Goal: Task Accomplishment & Management: Manage account settings

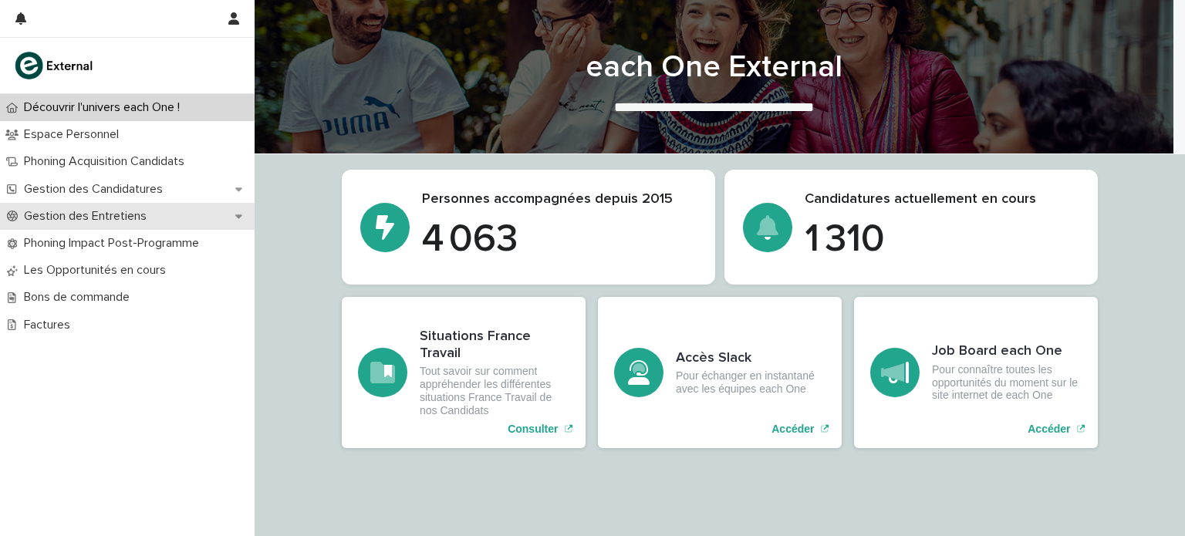
click at [123, 221] on p "Gestion des Entretiens" at bounding box center [88, 216] width 141 height 15
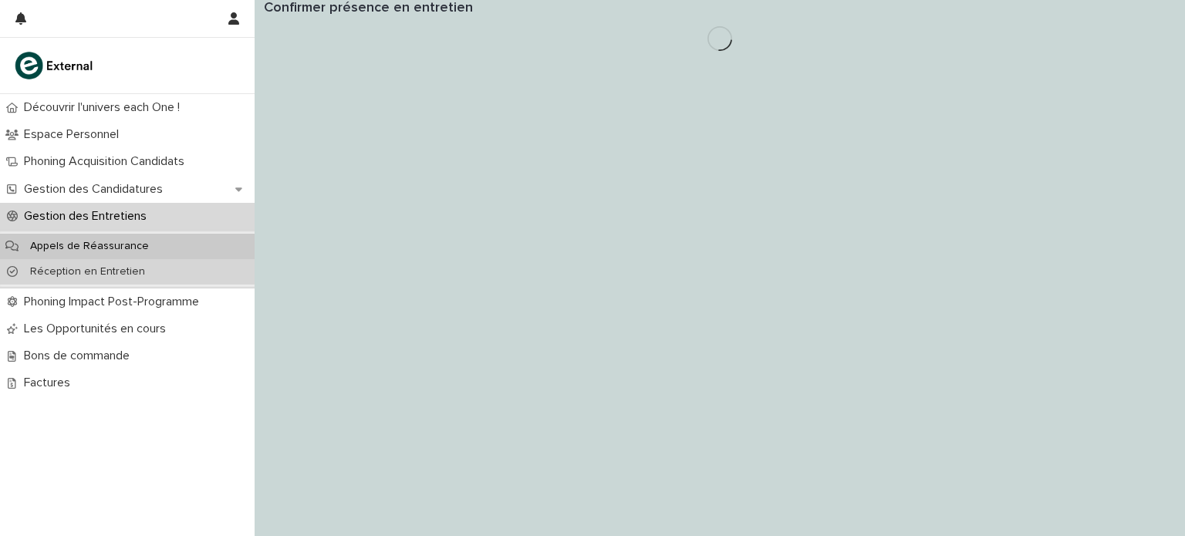
click at [111, 263] on div "Réception en Entretien" at bounding box center [127, 271] width 255 height 25
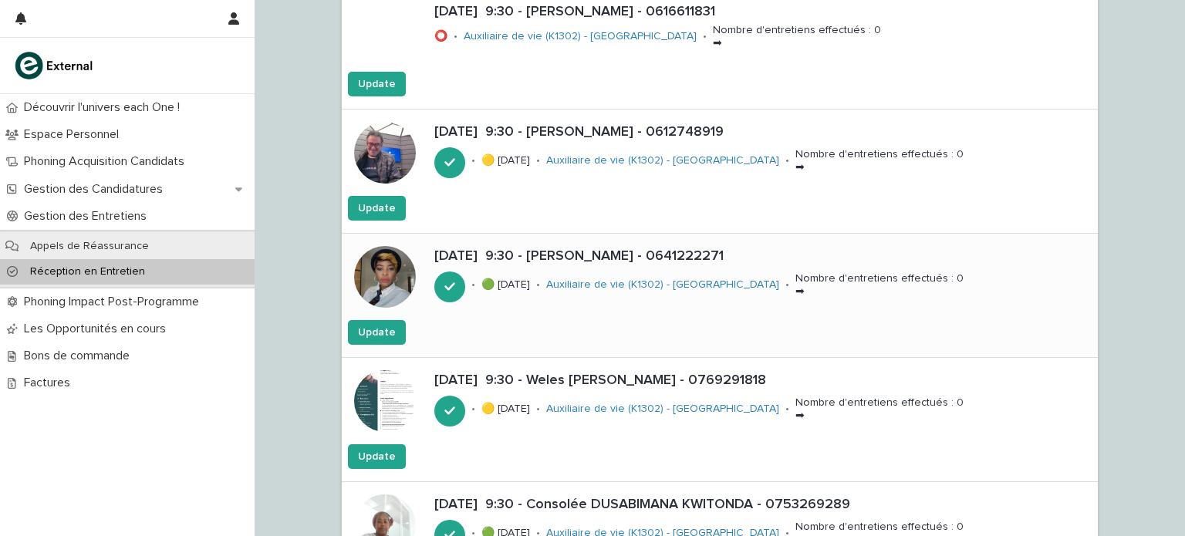
scroll to position [355, 0]
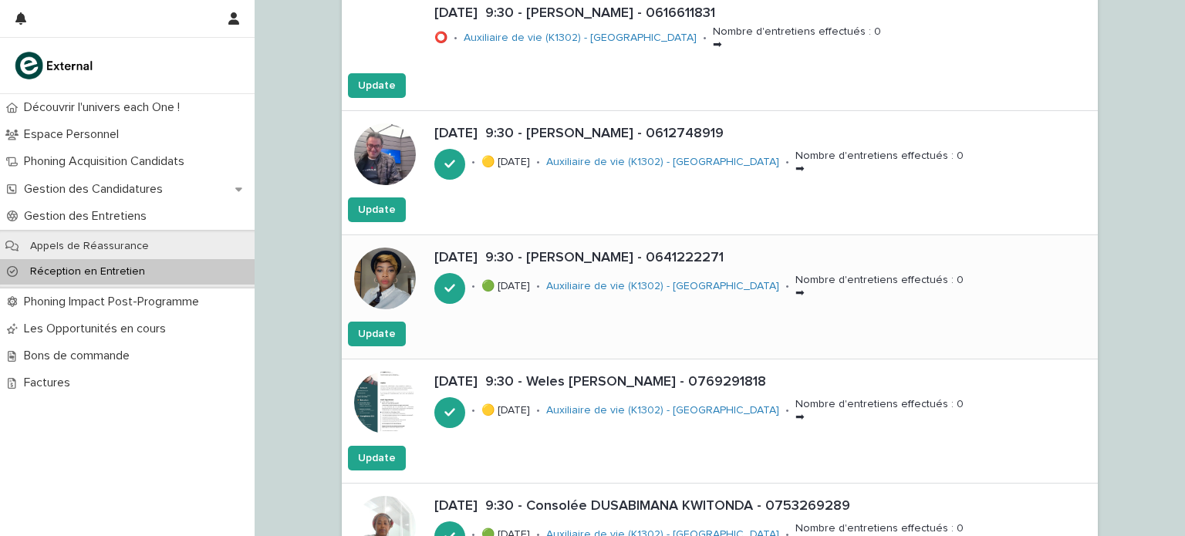
click at [600, 260] on p "[DATE] 9:30 - [PERSON_NAME] - 0641222271" at bounding box center [763, 258] width 658 height 17
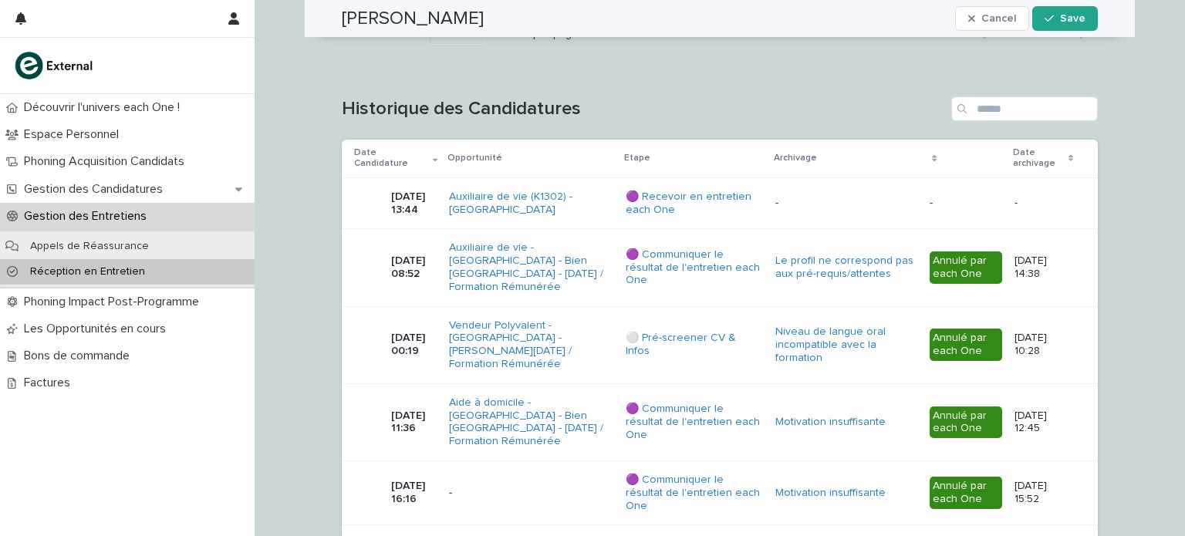
scroll to position [1229, 0]
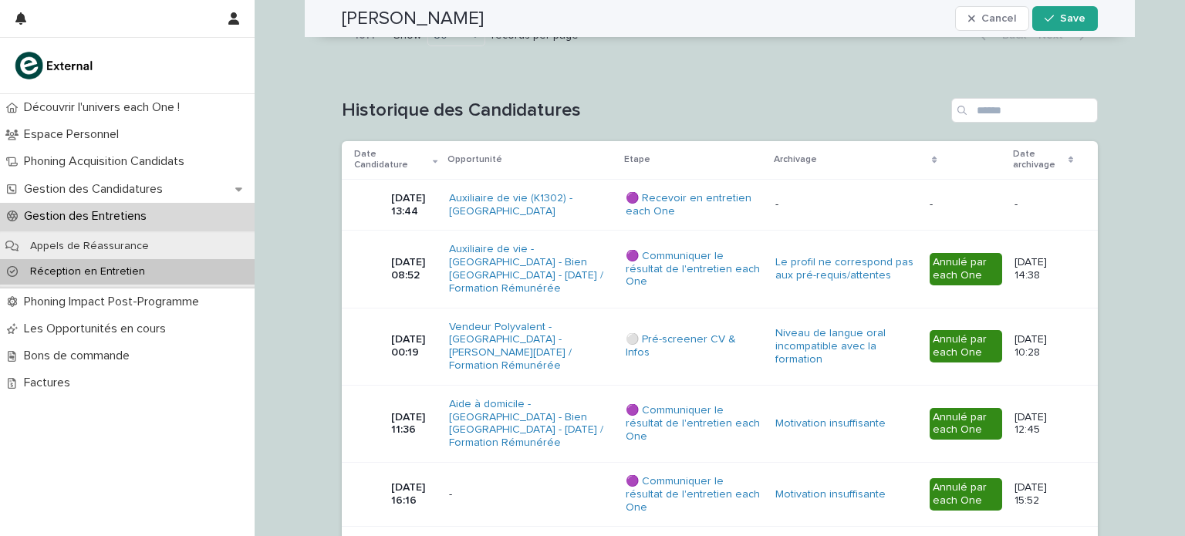
click at [588, 299] on td "Auxiliaire de vie - [GEOGRAPHIC_DATA] - Bien [GEOGRAPHIC_DATA] - [DATE] / Forma…" at bounding box center [531, 269] width 177 height 77
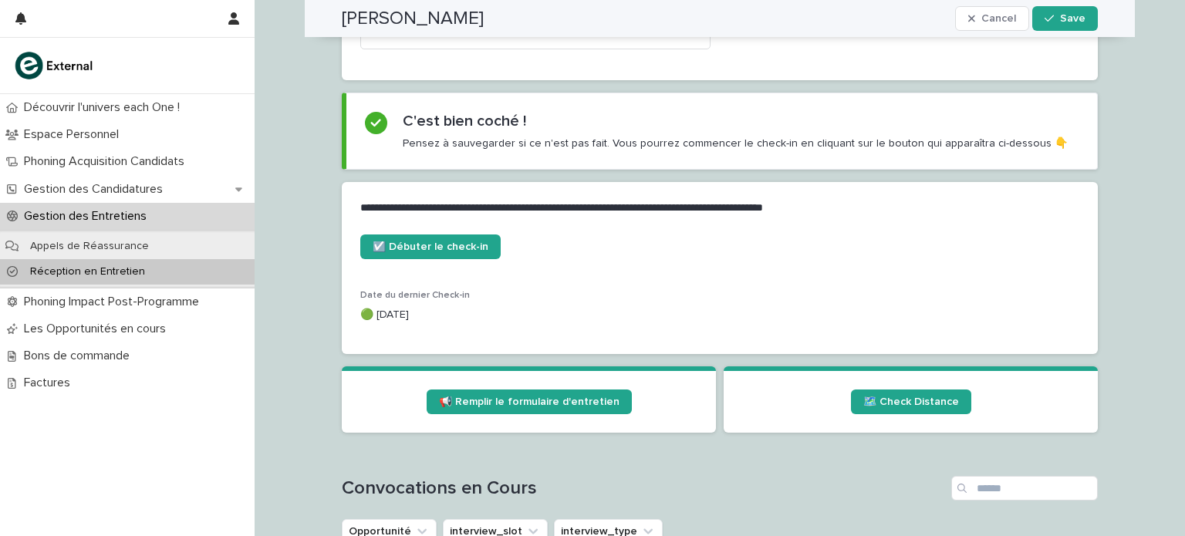
scroll to position [551, 0]
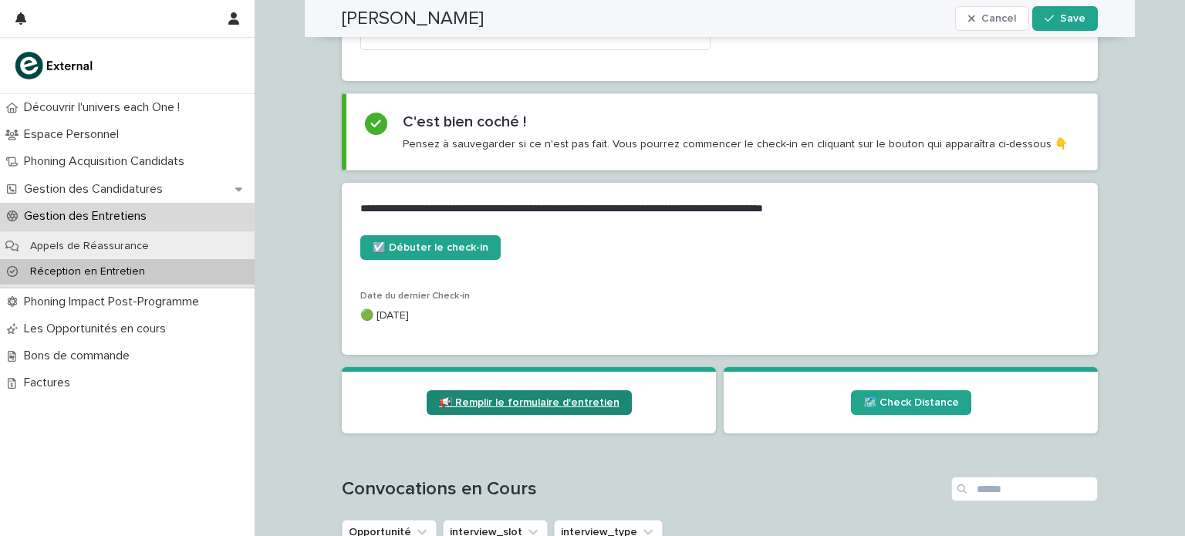
click at [519, 401] on span "📢 Remplir le formulaire d'entretien" at bounding box center [529, 402] width 181 height 11
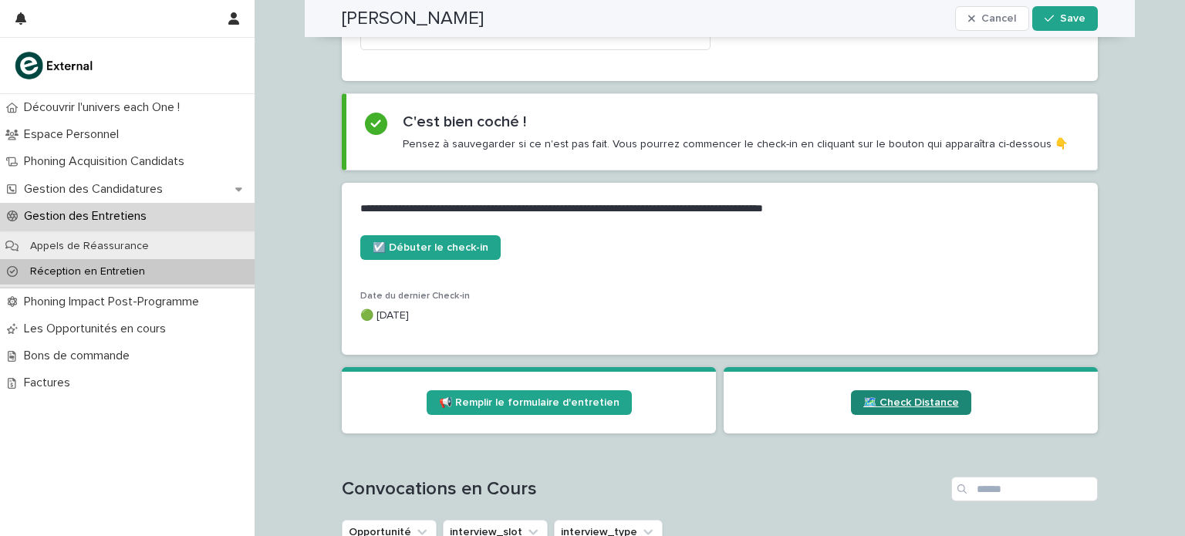
click at [864, 404] on span "🗺️ Check Distance" at bounding box center [912, 402] width 96 height 11
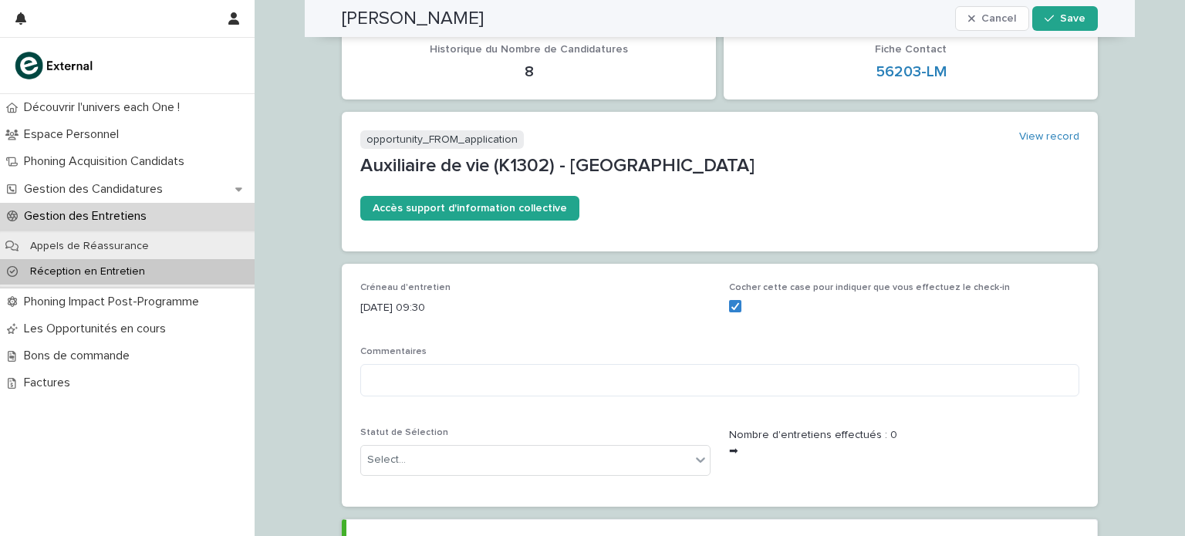
scroll to position [0, 0]
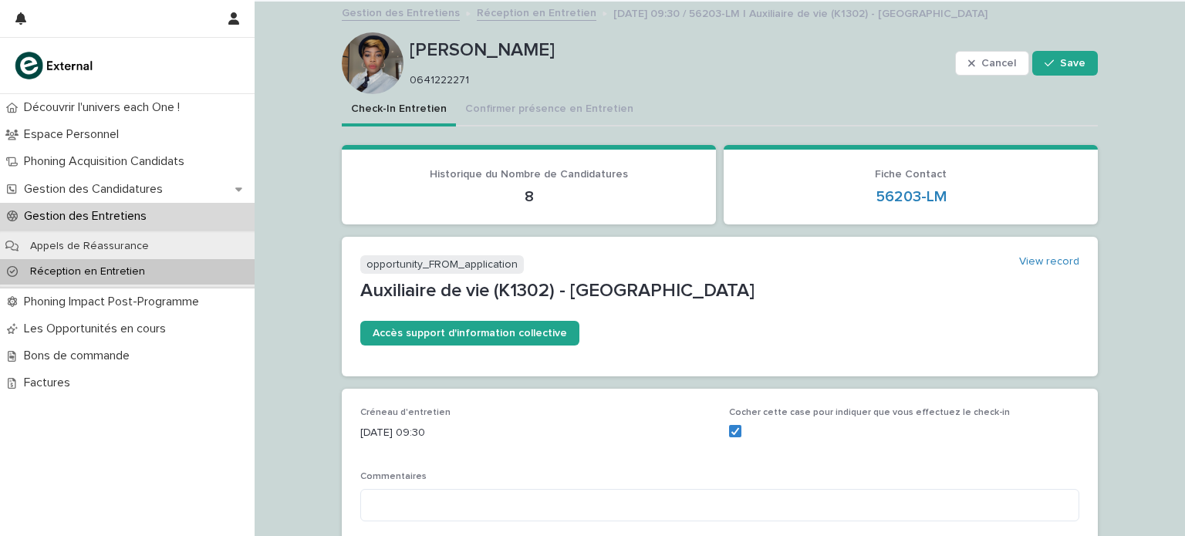
click at [107, 268] on p "Réception en Entretien" at bounding box center [88, 271] width 140 height 13
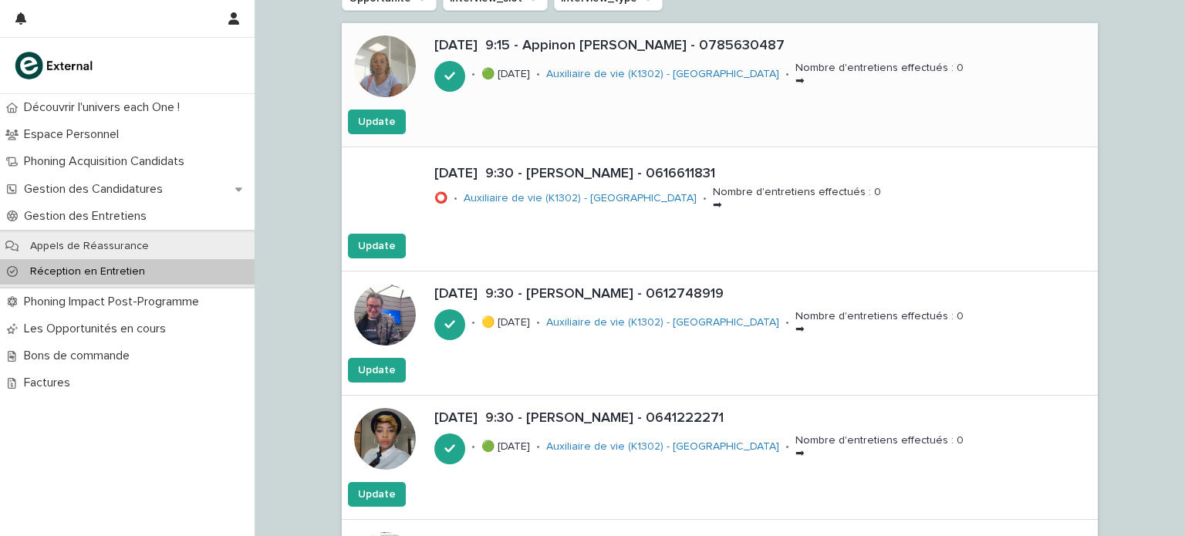
scroll to position [239, 0]
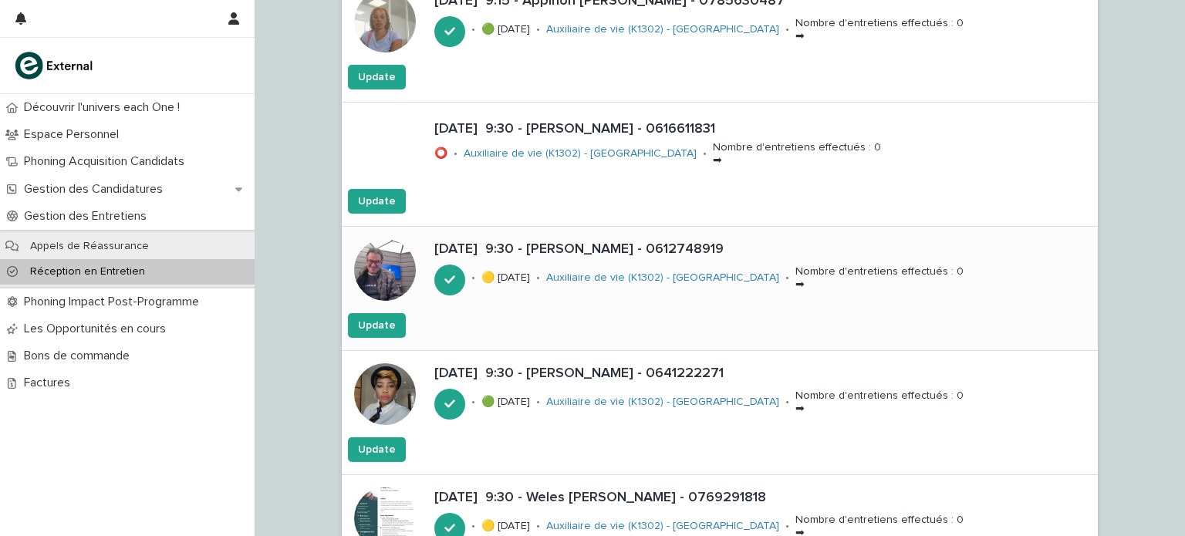
click at [463, 255] on p "[DATE] 9:30 - [PERSON_NAME] - 0612748919" at bounding box center [763, 250] width 658 height 17
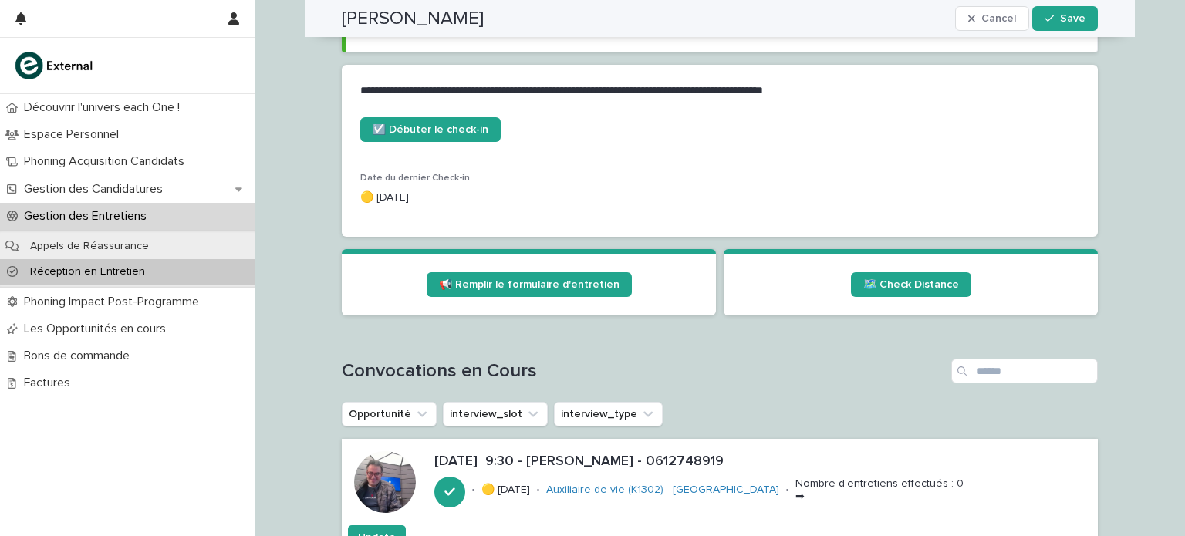
scroll to position [668, 0]
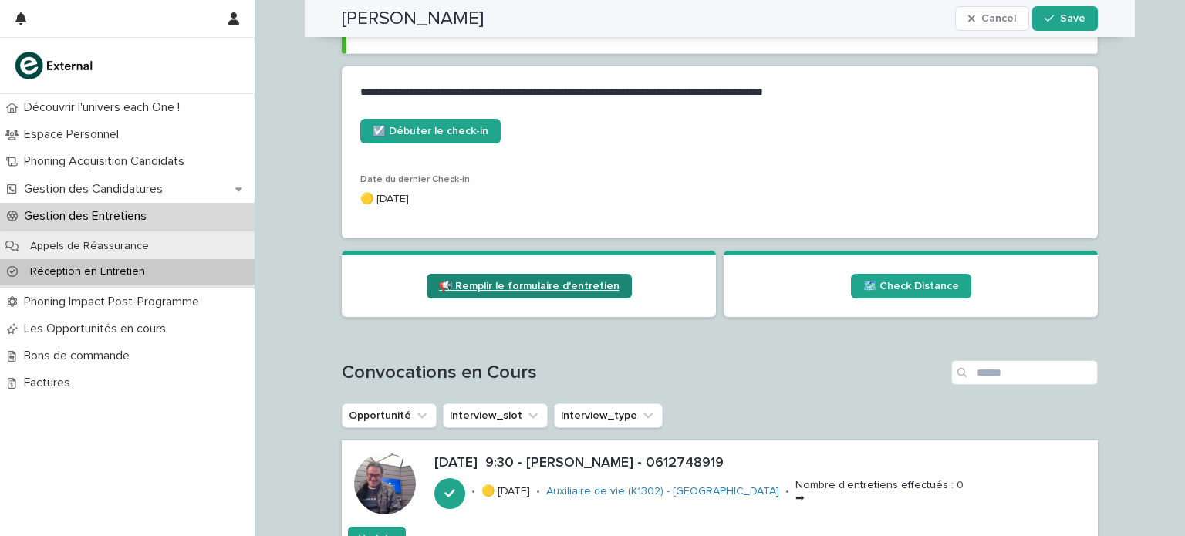
click at [535, 293] on link "📢 Remplir le formulaire d'entretien" at bounding box center [529, 286] width 205 height 25
click at [907, 282] on span "🗺️ Check Distance" at bounding box center [912, 286] width 96 height 11
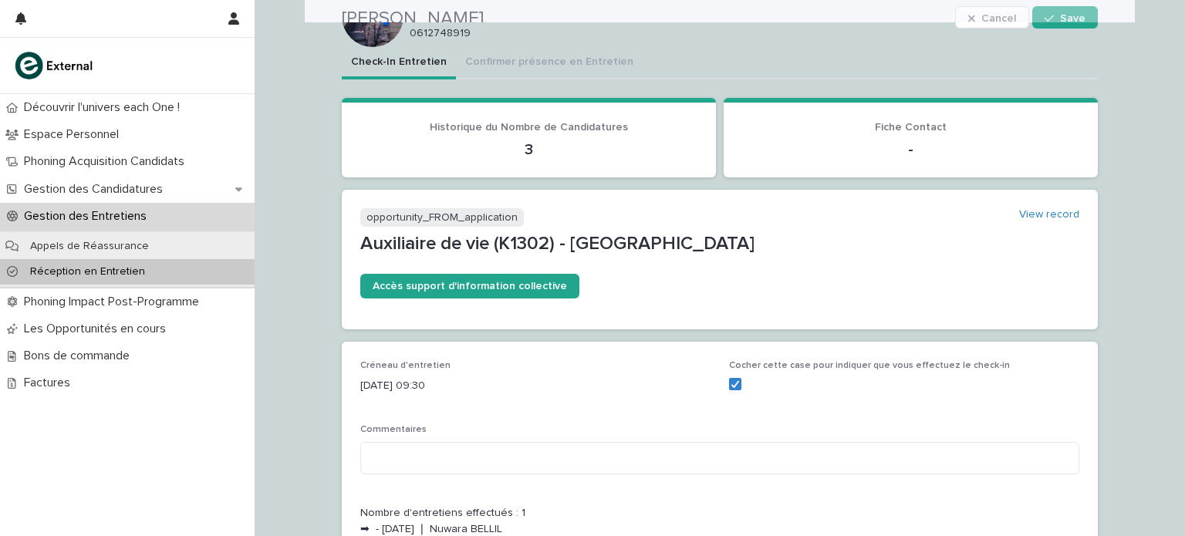
scroll to position [44, 0]
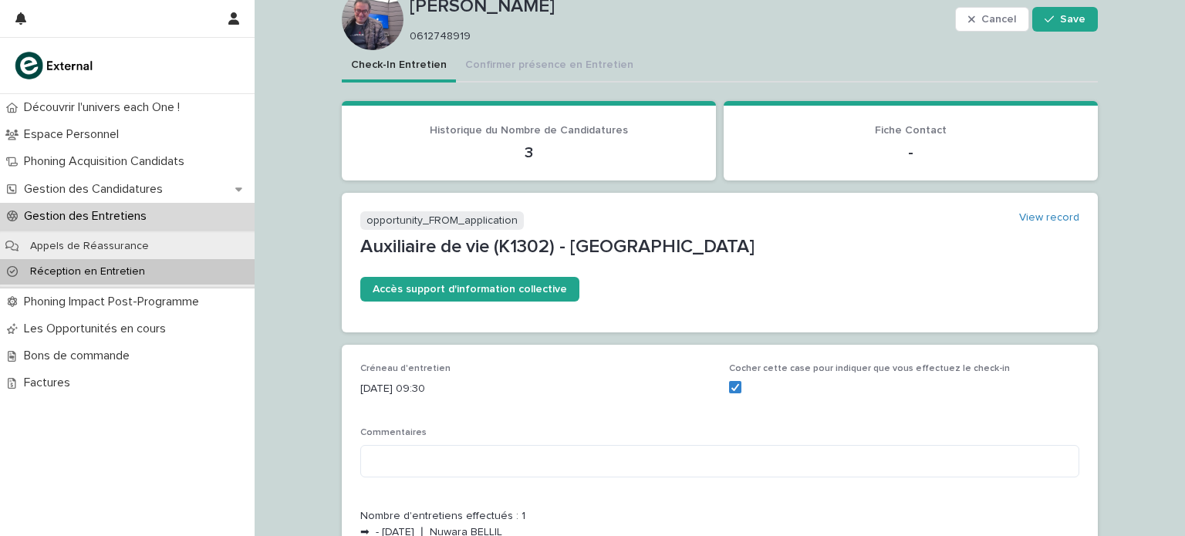
click at [129, 267] on p "Réception en Entretien" at bounding box center [88, 271] width 140 height 13
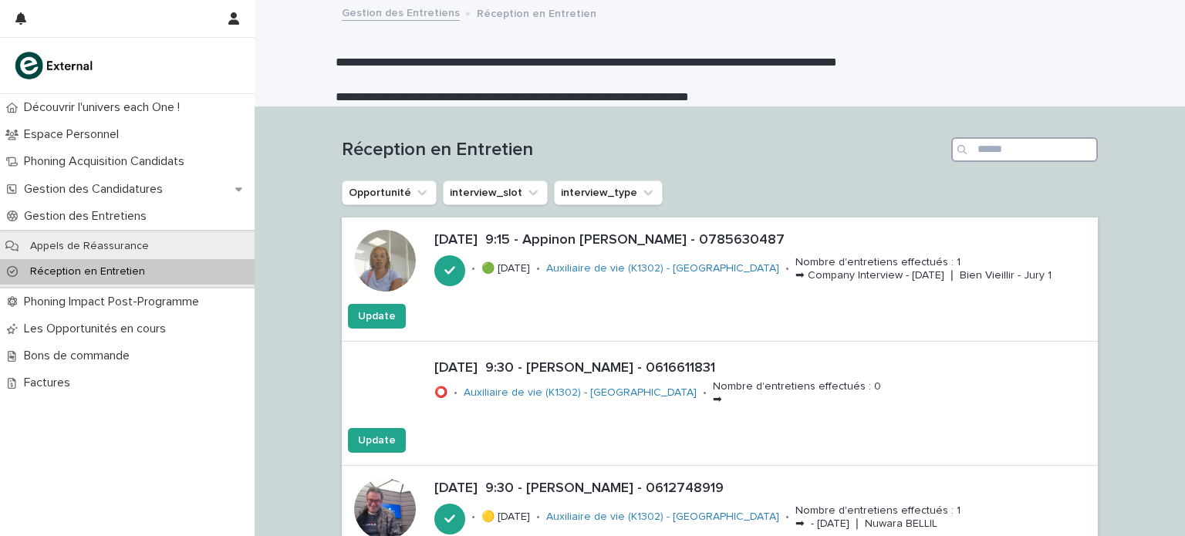
click at [1005, 147] on input "Search" at bounding box center [1025, 149] width 147 height 25
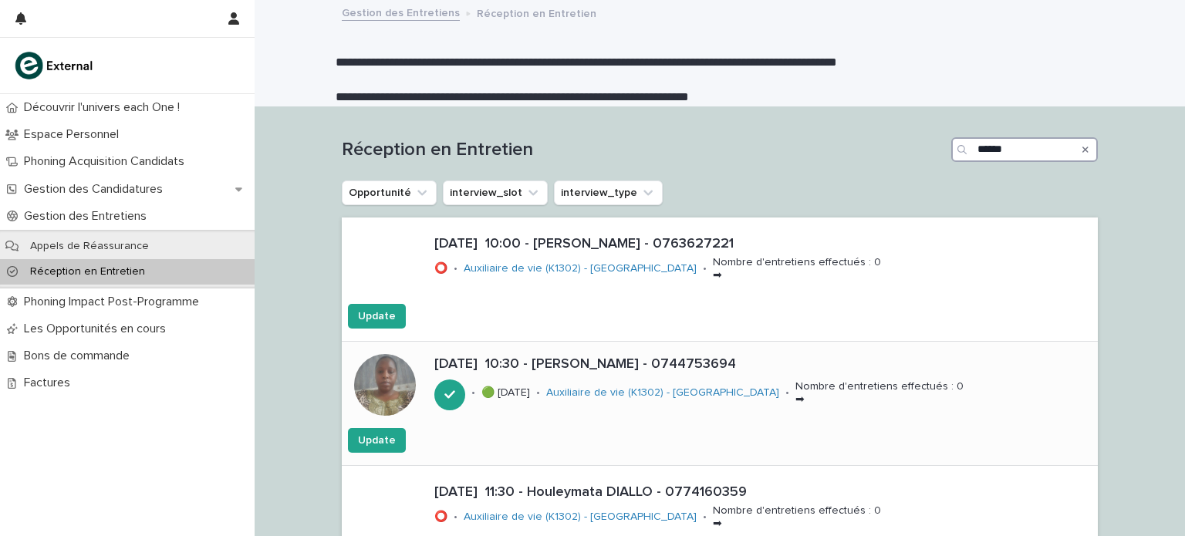
type input "******"
click at [648, 359] on p "[DATE] 10:30 - [PERSON_NAME] - 0744753694" at bounding box center [763, 365] width 658 height 17
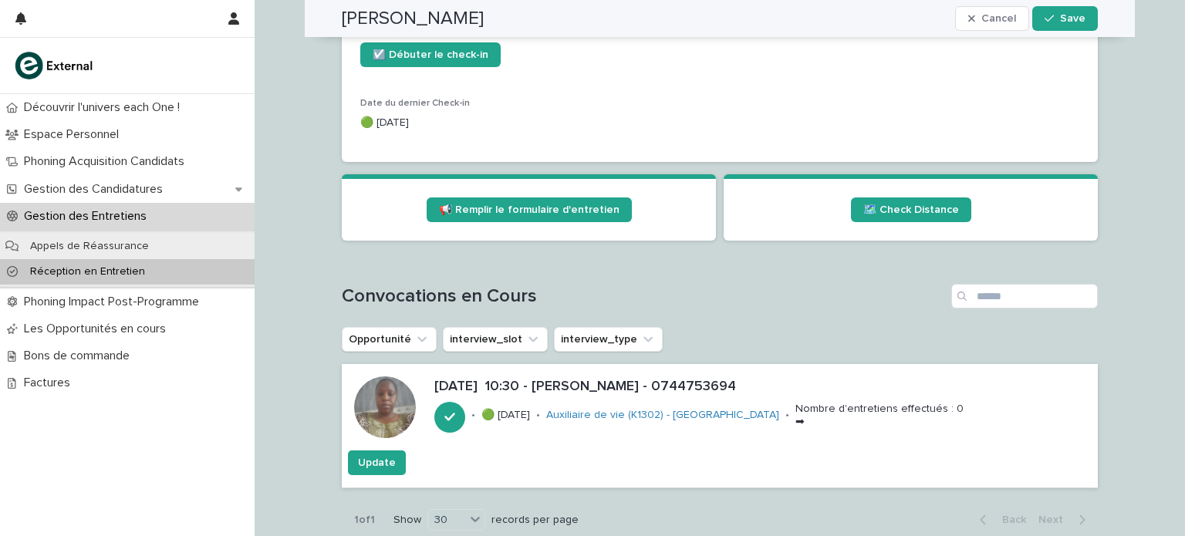
scroll to position [719, 0]
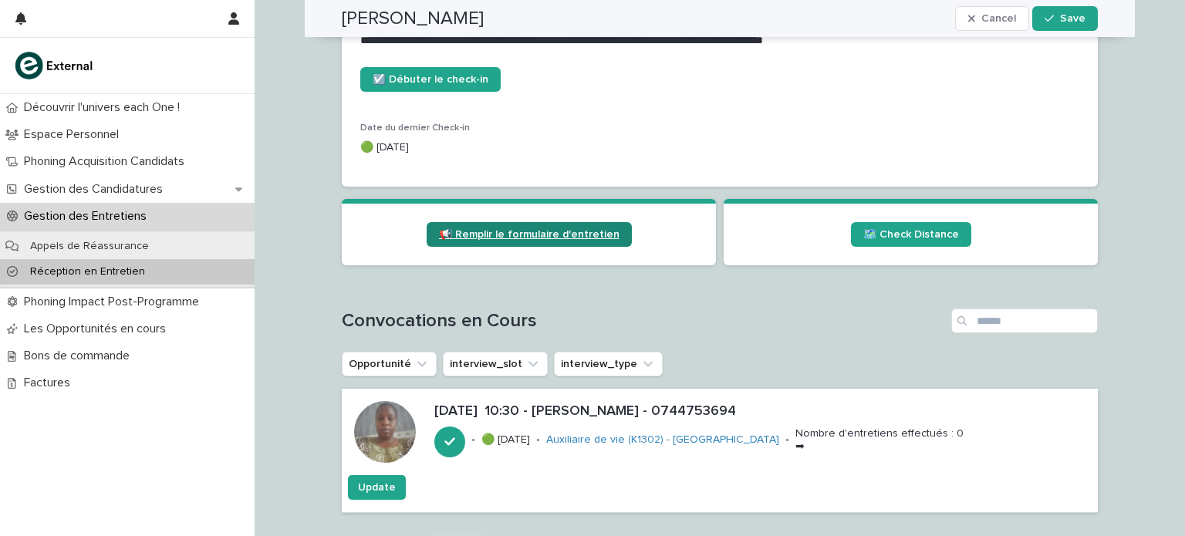
click at [540, 231] on span "📢 Remplir le formulaire d'entretien" at bounding box center [529, 234] width 181 height 11
click at [880, 233] on span "🗺️ Check Distance" at bounding box center [912, 234] width 96 height 11
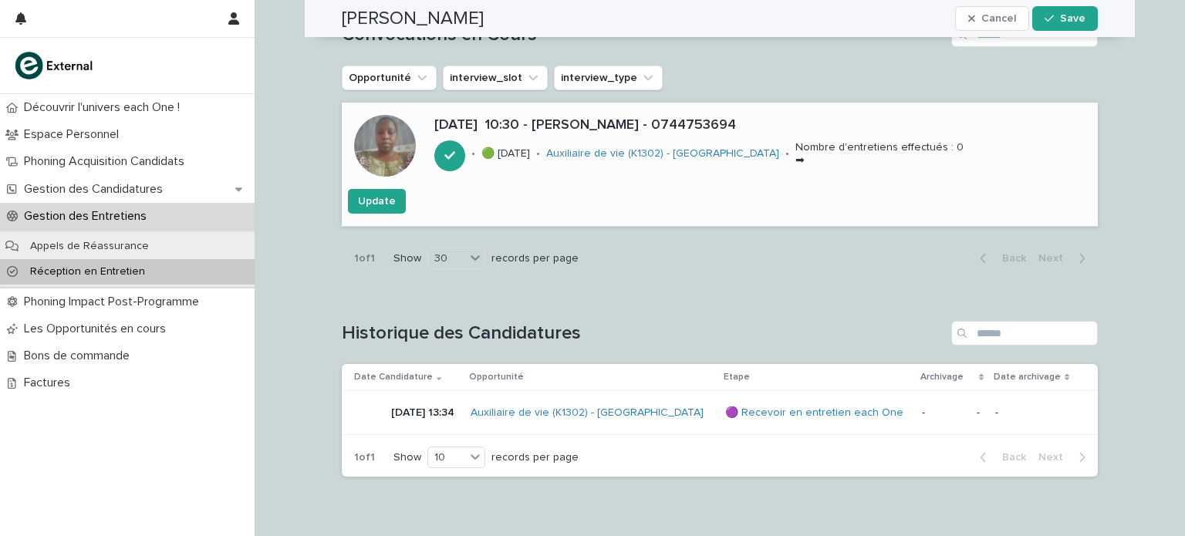
scroll to position [1006, 0]
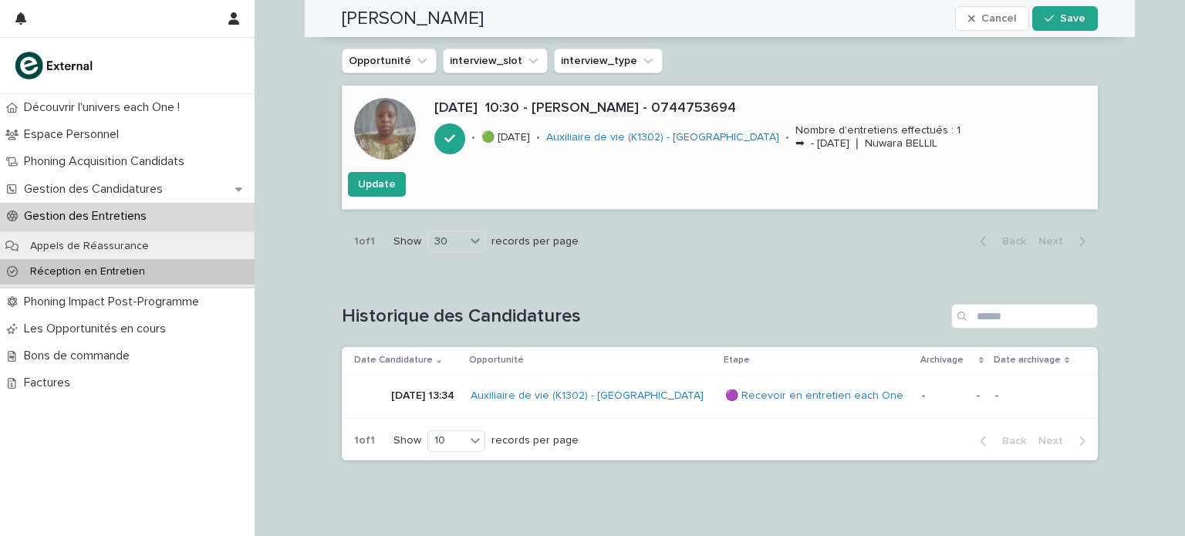
click at [152, 274] on div "Réception en Entretien" at bounding box center [127, 271] width 255 height 25
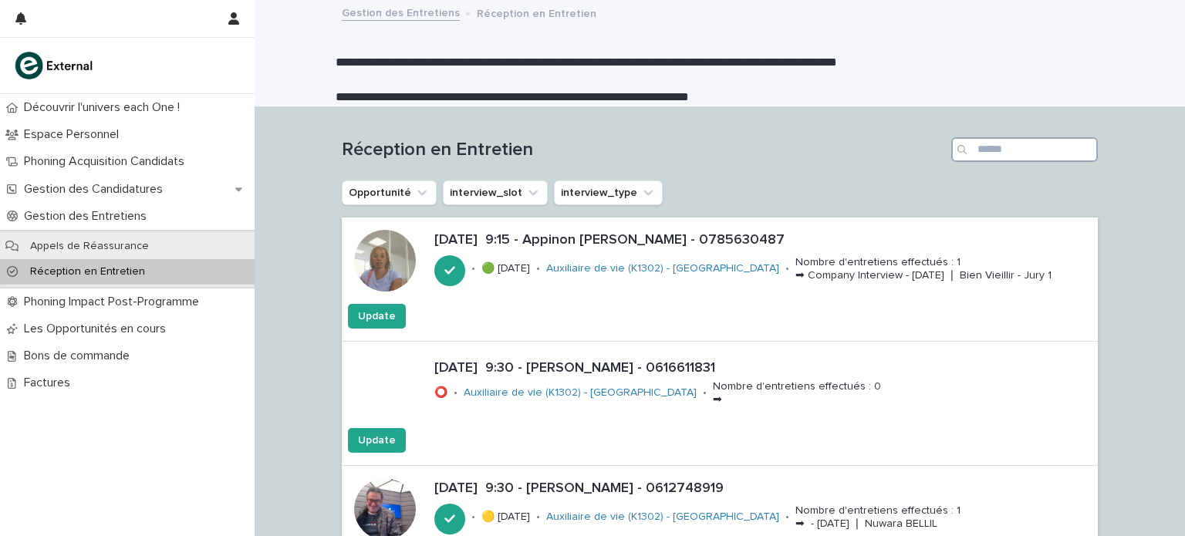
click at [1004, 150] on input "Search" at bounding box center [1025, 149] width 147 height 25
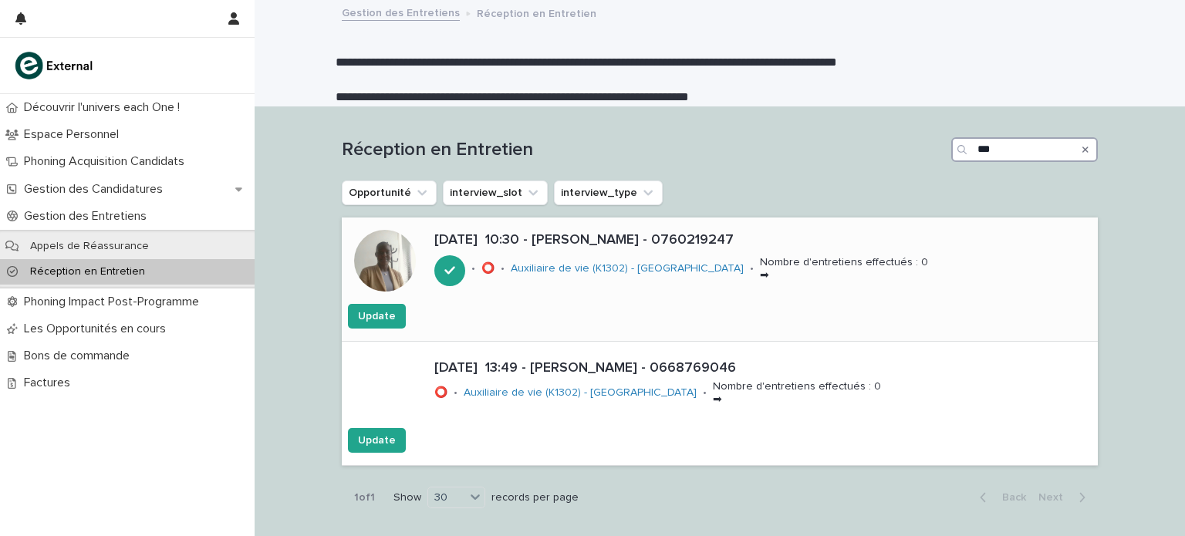
type input "***"
click at [646, 243] on p "[DATE] 10:30 - [PERSON_NAME] - 0760219247" at bounding box center [763, 240] width 658 height 17
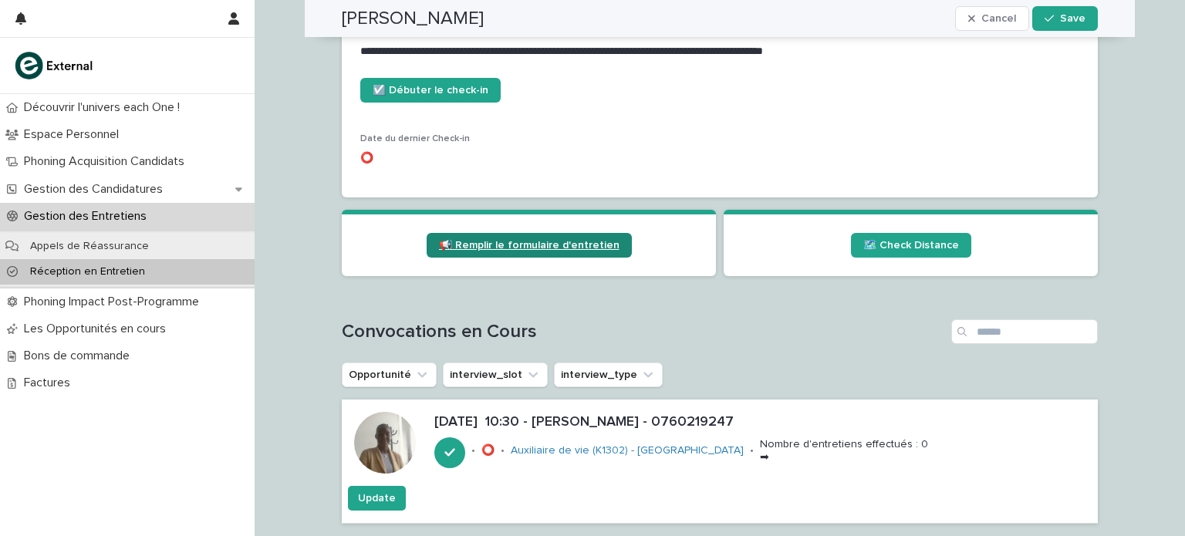
scroll to position [709, 0]
click at [588, 235] on link "📢 Remplir le formulaire d'entretien" at bounding box center [529, 244] width 205 height 25
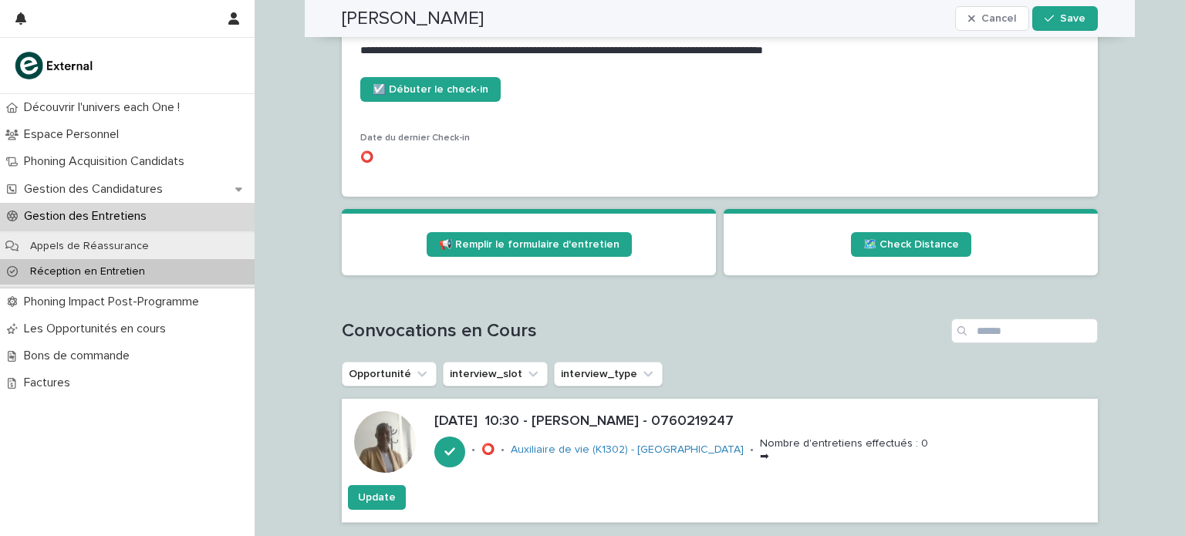
click at [940, 228] on section "🗺️ Check Distance" at bounding box center [911, 242] width 374 height 66
click at [925, 240] on span "🗺️ Check Distance" at bounding box center [912, 244] width 96 height 11
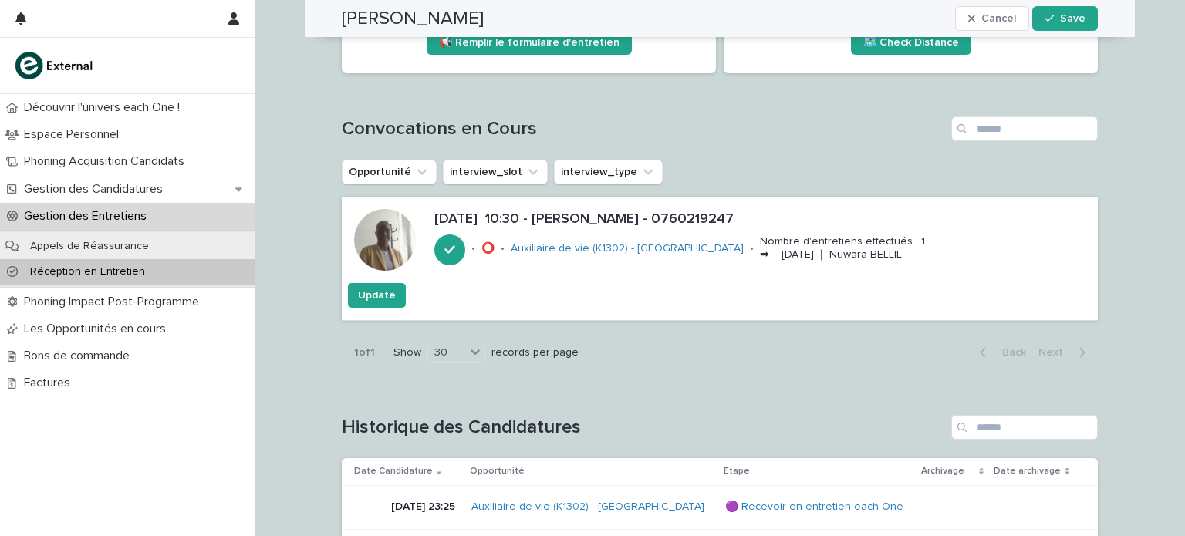
click at [112, 276] on p "Réception en Entretien" at bounding box center [88, 271] width 140 height 13
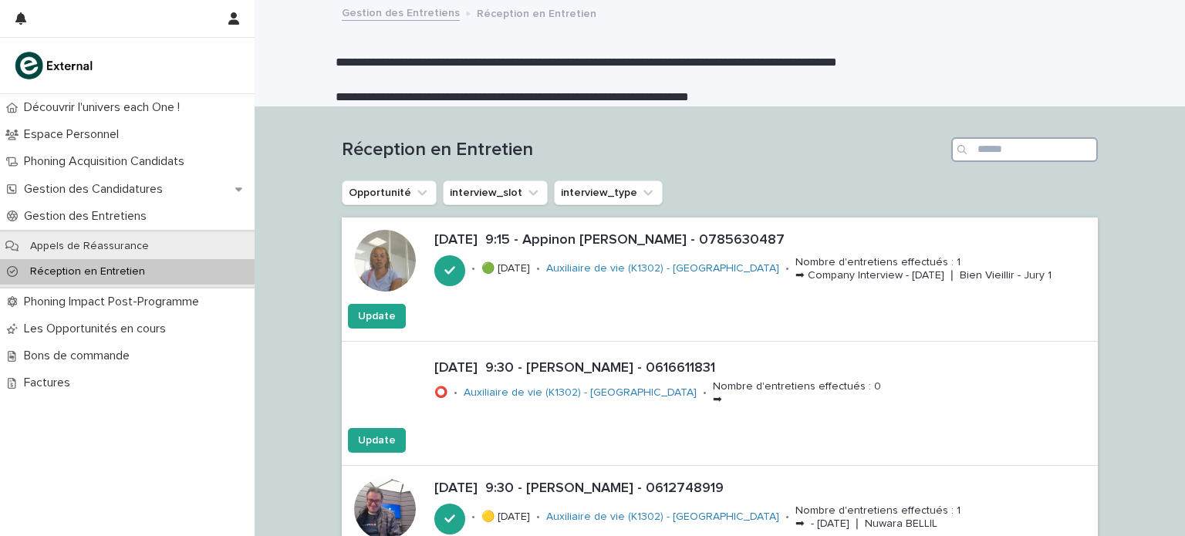
click at [997, 148] on input "Search" at bounding box center [1025, 149] width 147 height 25
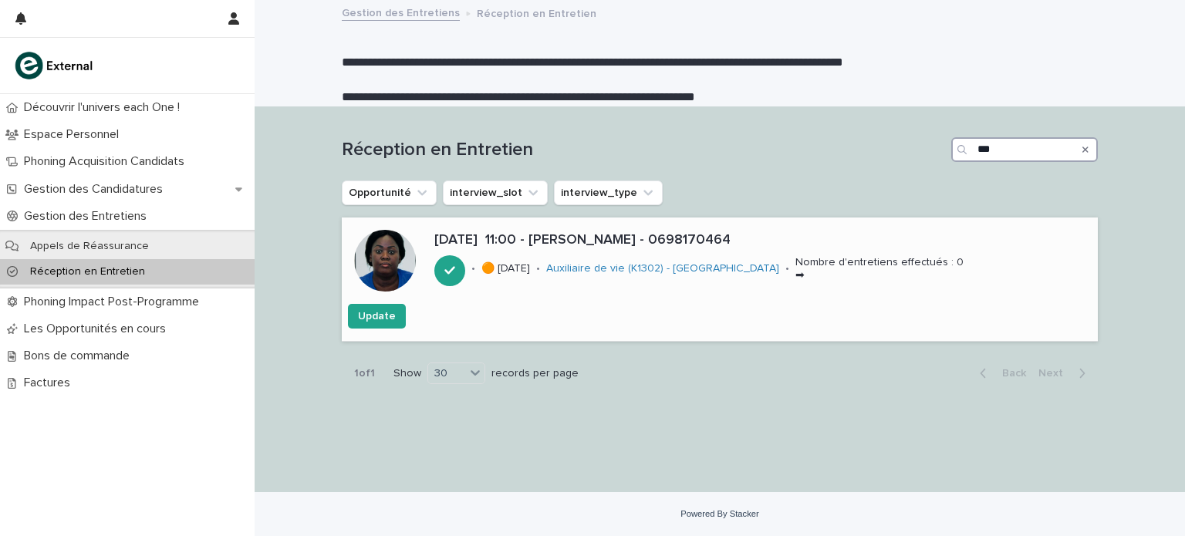
type input "***"
click at [703, 241] on p "[DATE] 11:00 - [PERSON_NAME] - 0698170464" at bounding box center [763, 240] width 658 height 17
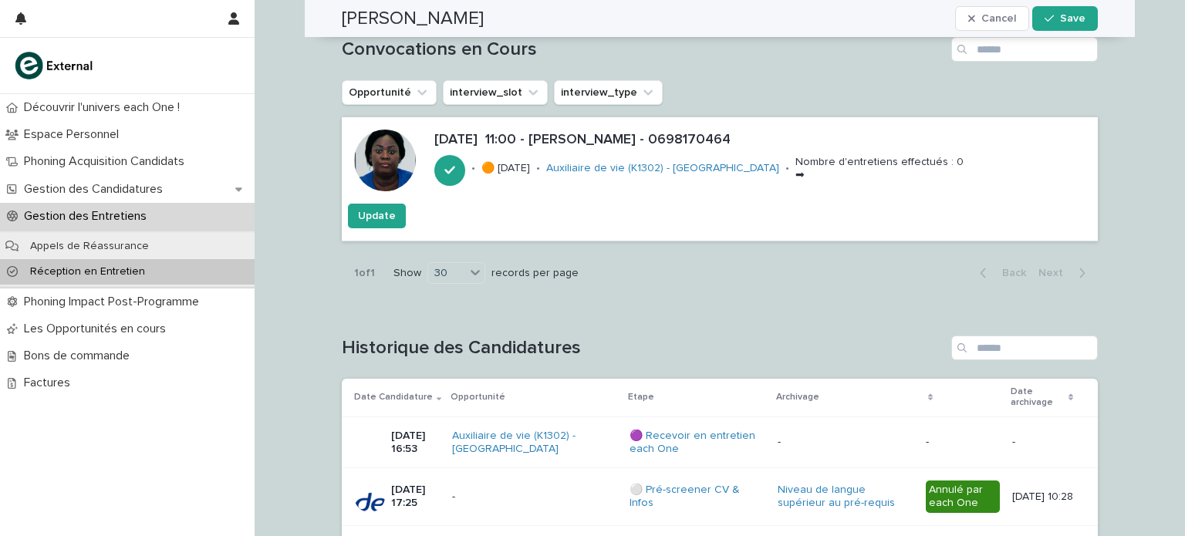
scroll to position [1233, 0]
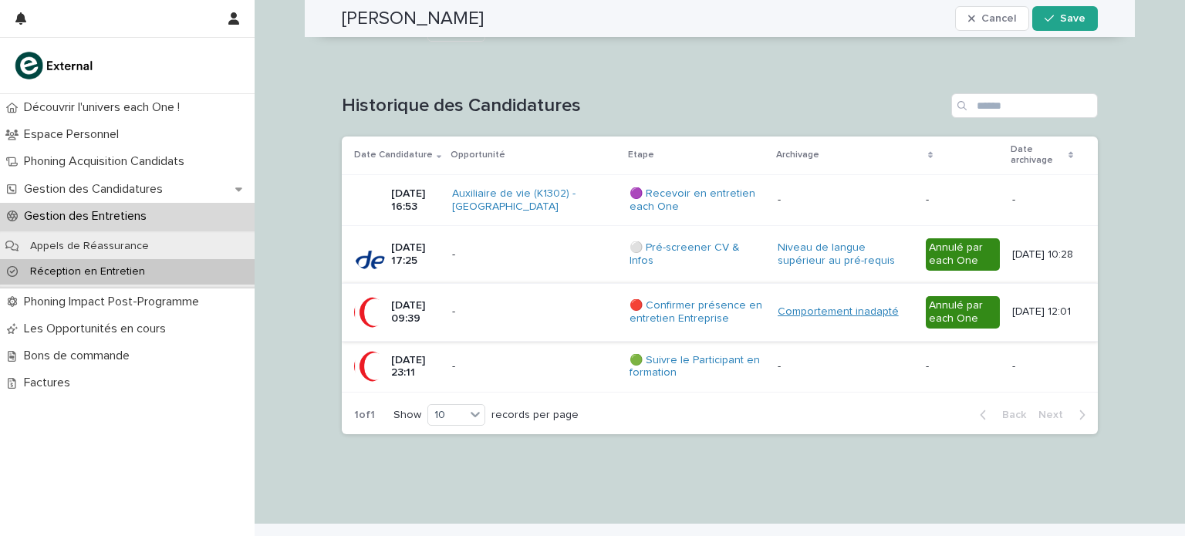
click at [836, 310] on link "Comportement inadapté" at bounding box center [838, 312] width 121 height 13
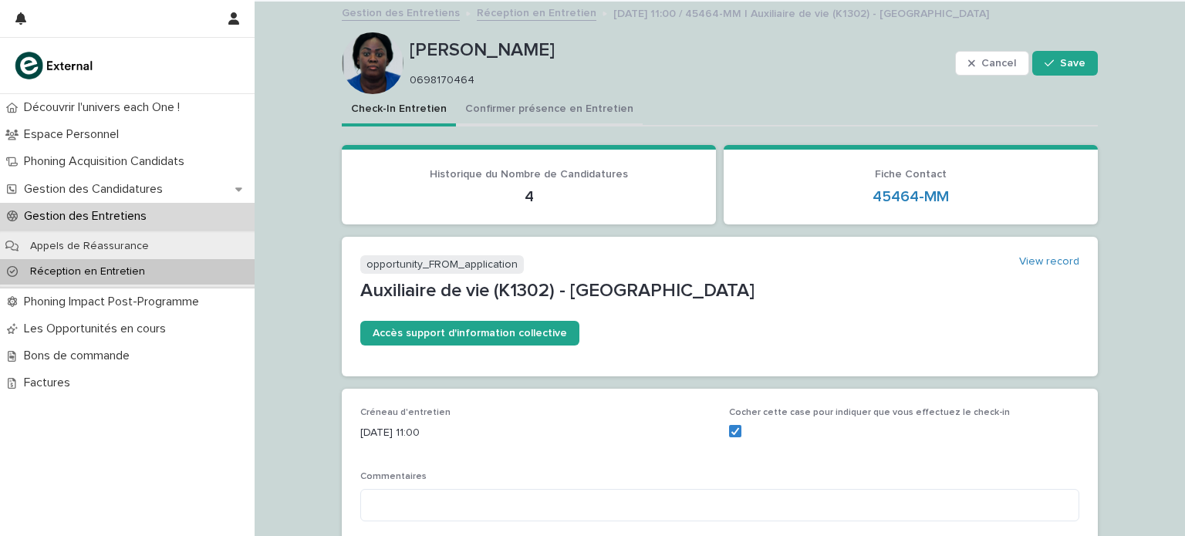
click at [557, 110] on button "Confirmer présence en Entretien" at bounding box center [549, 110] width 187 height 32
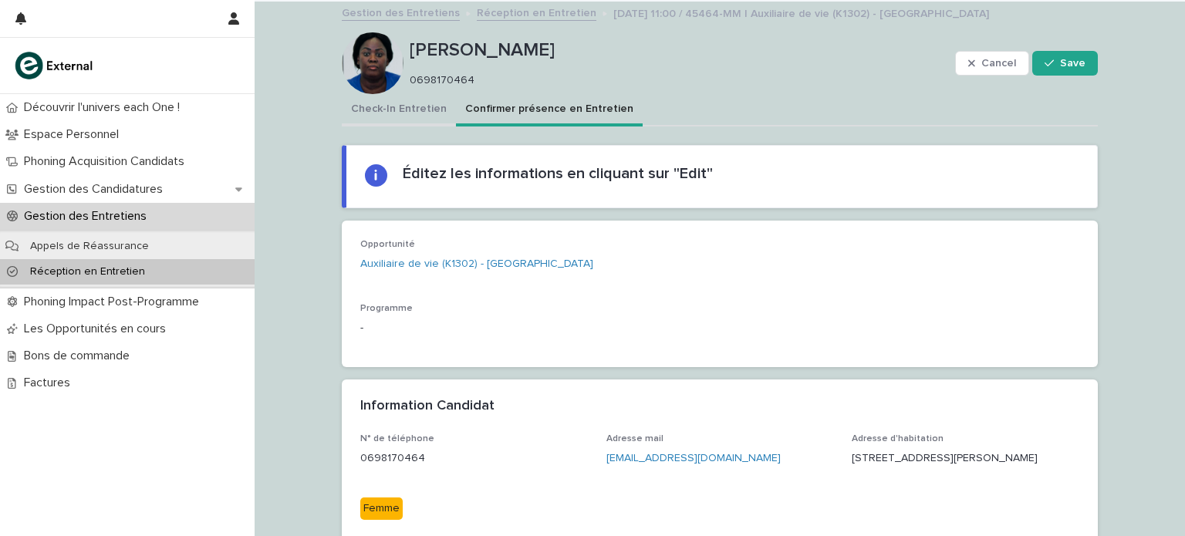
click at [401, 109] on button "Check-In Entretien" at bounding box center [399, 110] width 114 height 32
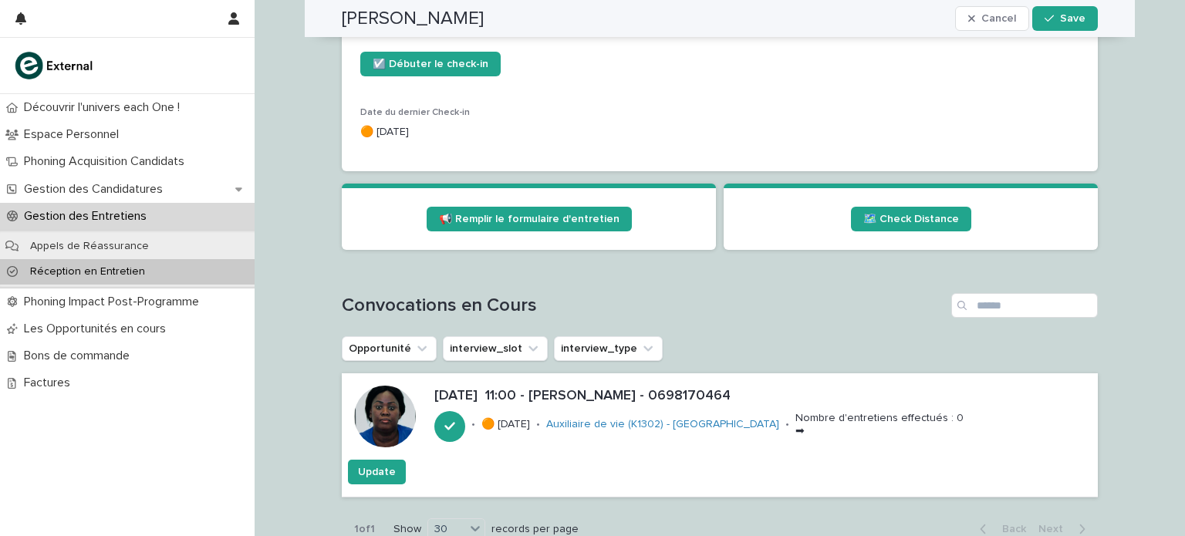
scroll to position [736, 0]
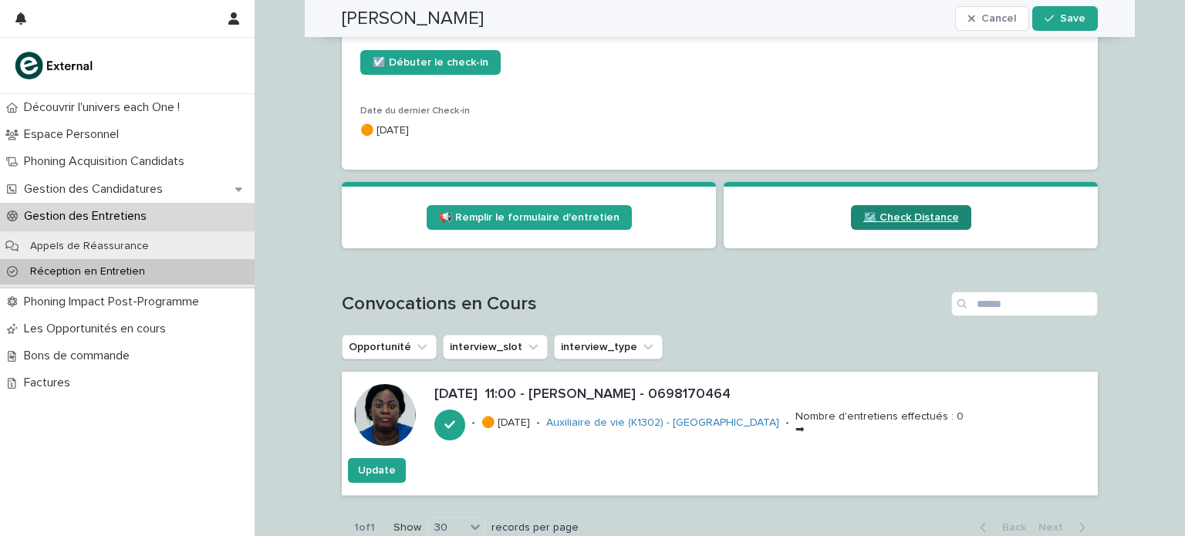
click at [874, 214] on span "🗺️ Check Distance" at bounding box center [912, 217] width 96 height 11
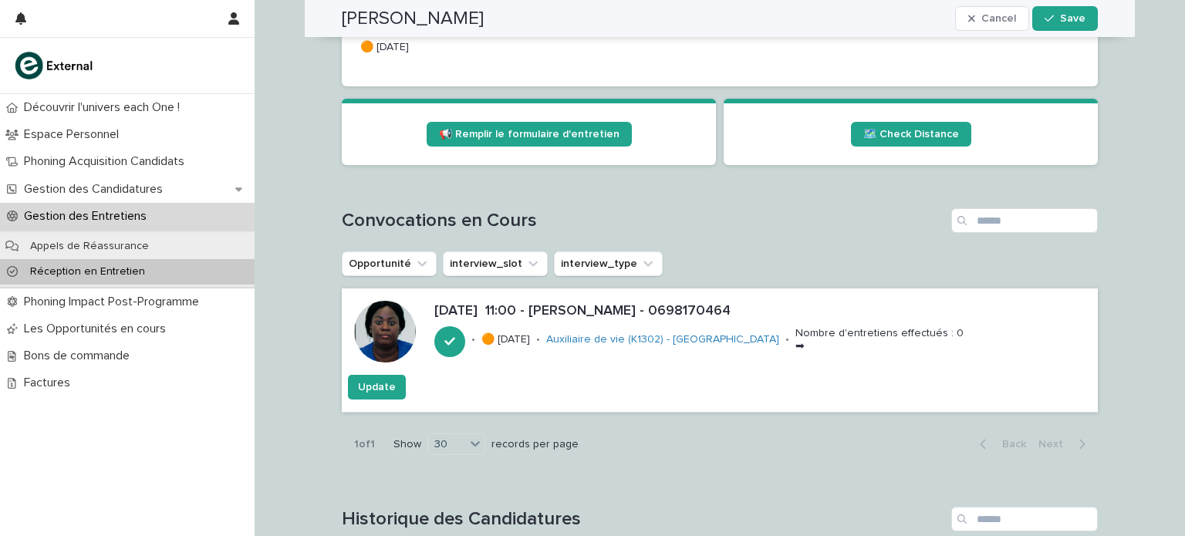
scroll to position [821, 0]
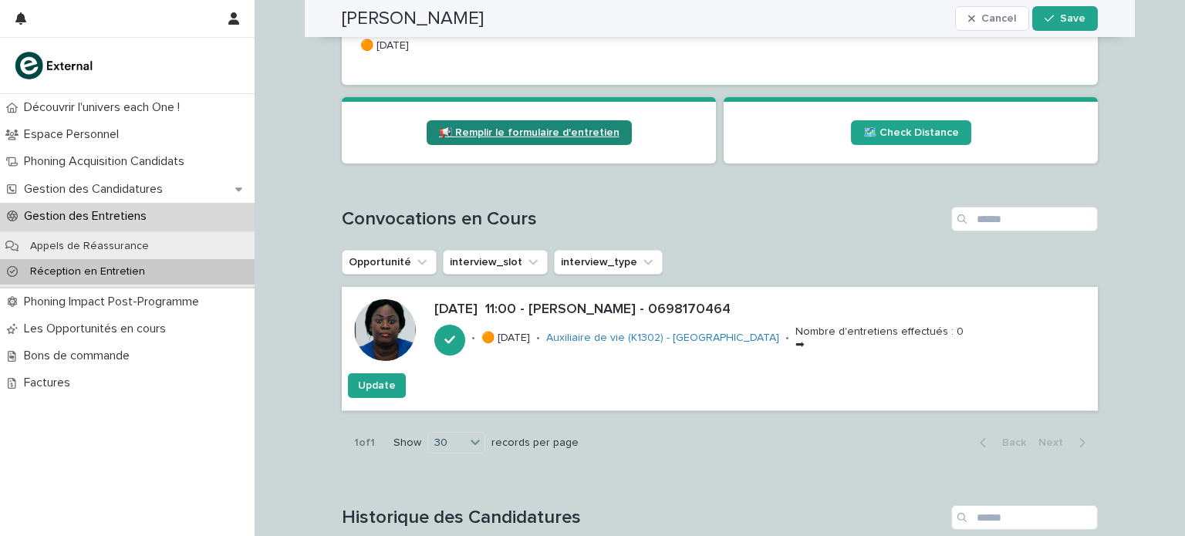
click at [533, 128] on span "📢 Remplir le formulaire d'entretien" at bounding box center [529, 132] width 181 height 11
click at [142, 274] on p "Réception en Entretien" at bounding box center [88, 271] width 140 height 13
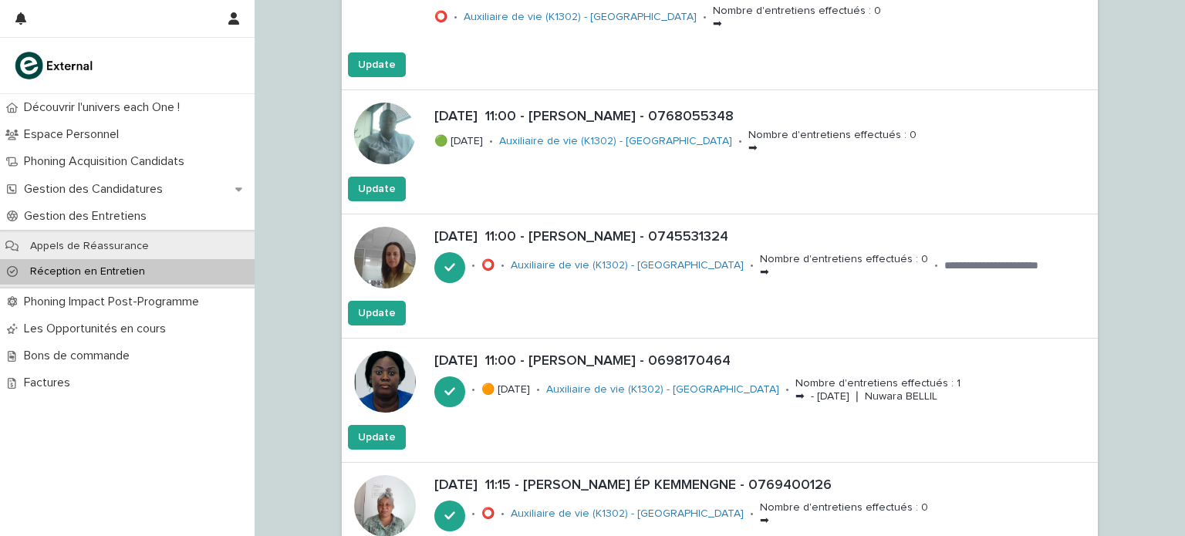
scroll to position [2988, 0]
click at [484, 238] on p "[DATE] 11:00 - [PERSON_NAME] - 0745531324" at bounding box center [763, 236] width 658 height 17
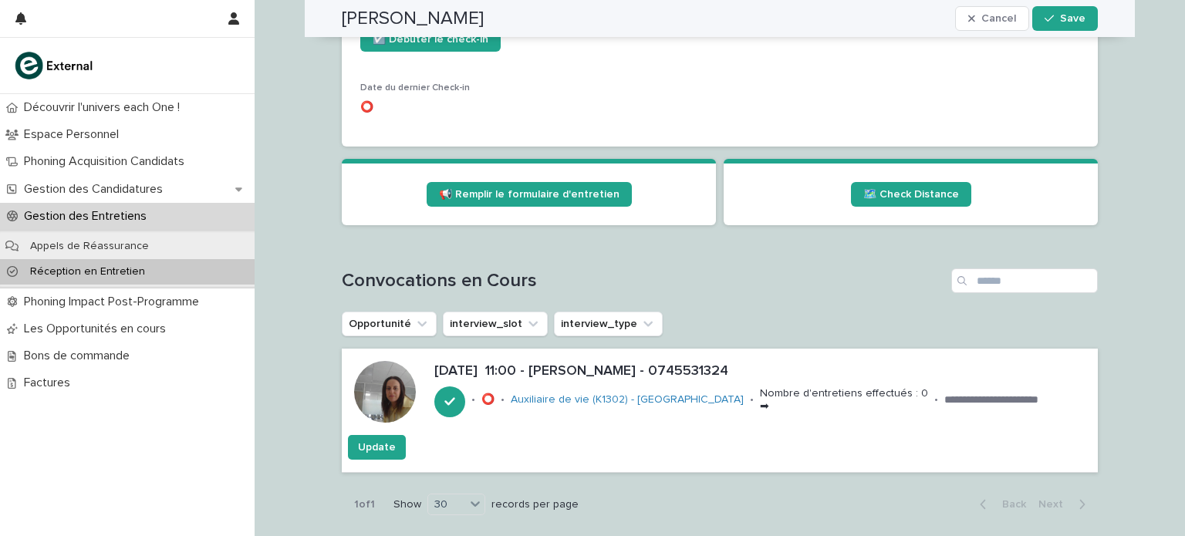
scroll to position [597, 0]
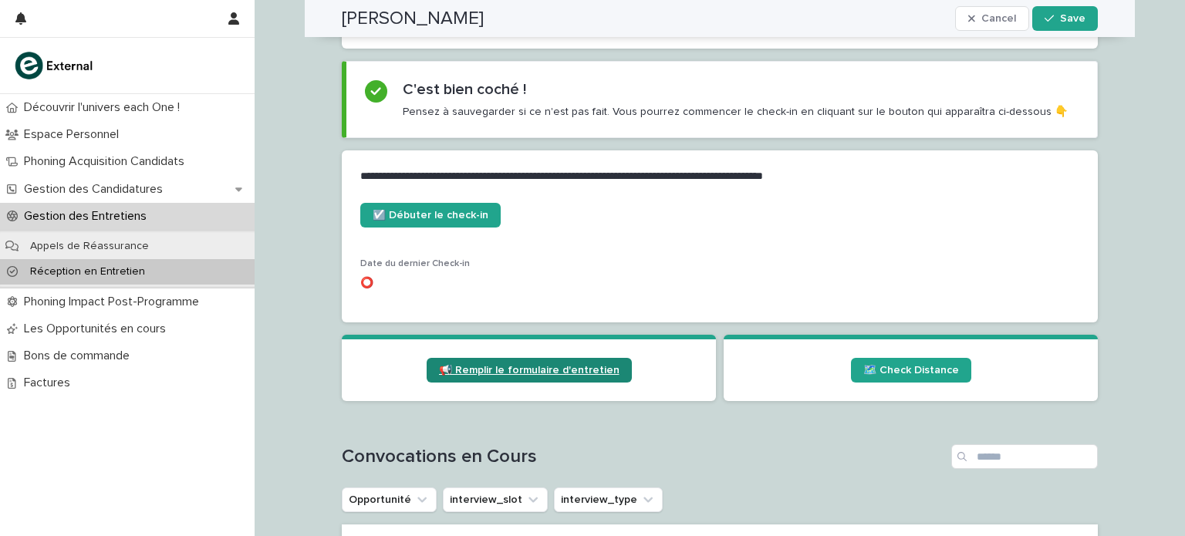
click at [538, 371] on span "📢 Remplir le formulaire d'entretien" at bounding box center [529, 370] width 181 height 11
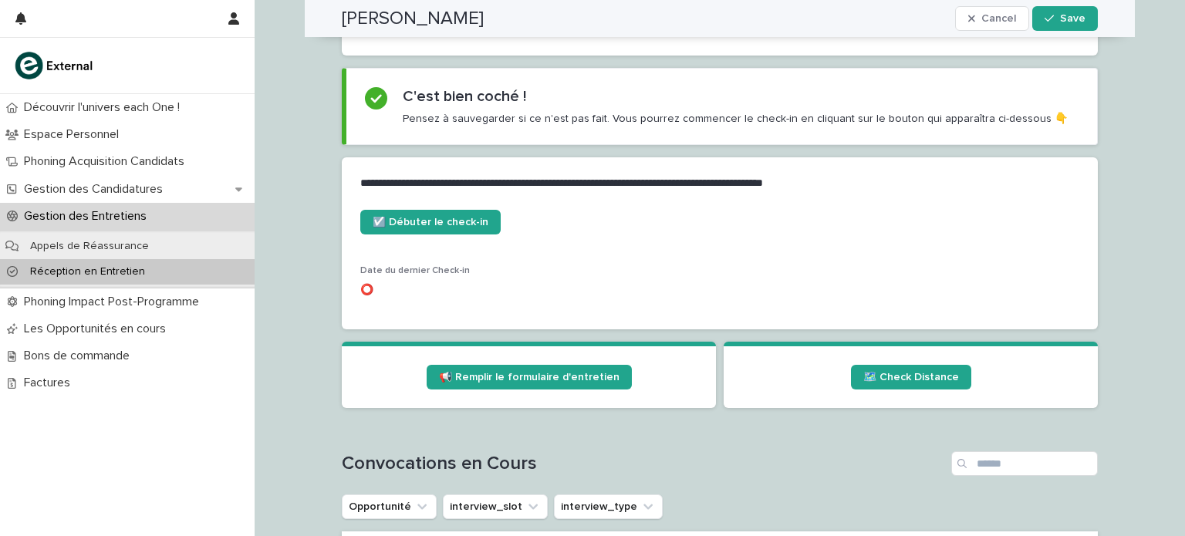
scroll to position [570, 0]
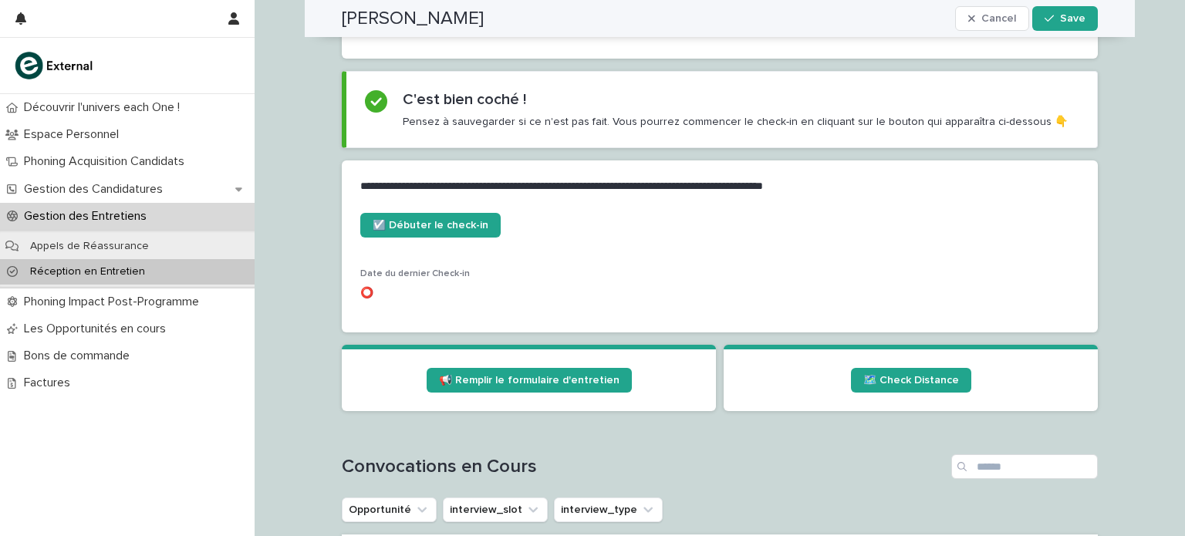
click at [147, 268] on p "Réception en Entretien" at bounding box center [88, 271] width 140 height 13
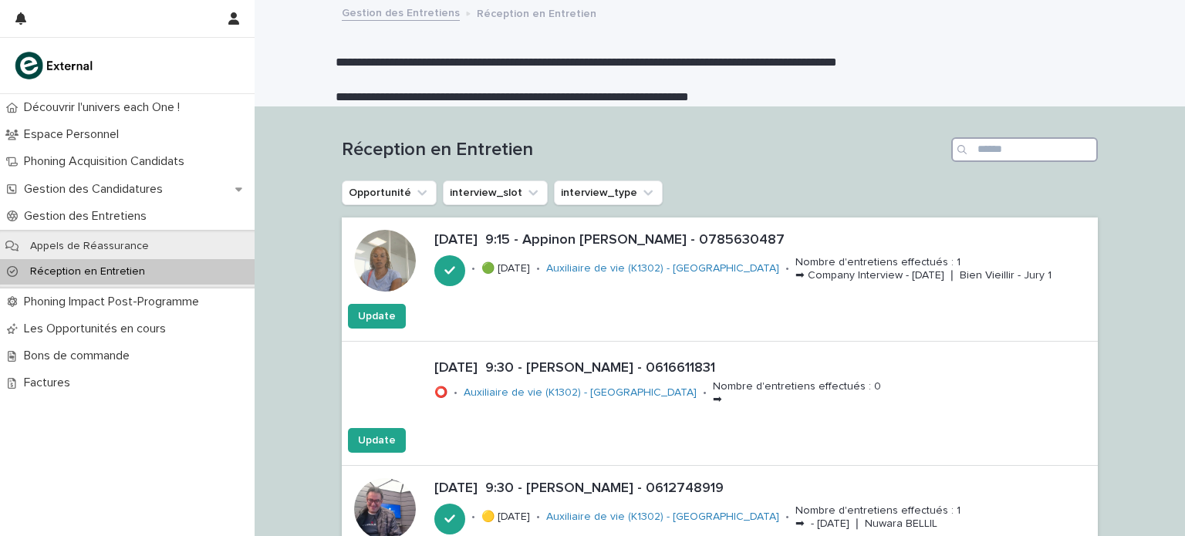
click at [997, 156] on input "Search" at bounding box center [1025, 149] width 147 height 25
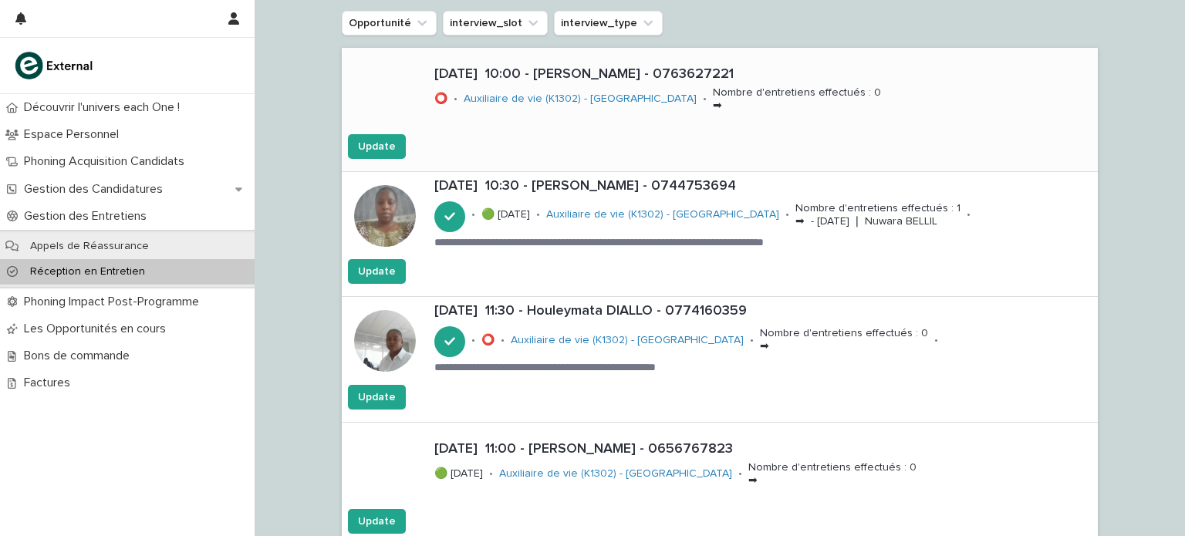
scroll to position [179, 0]
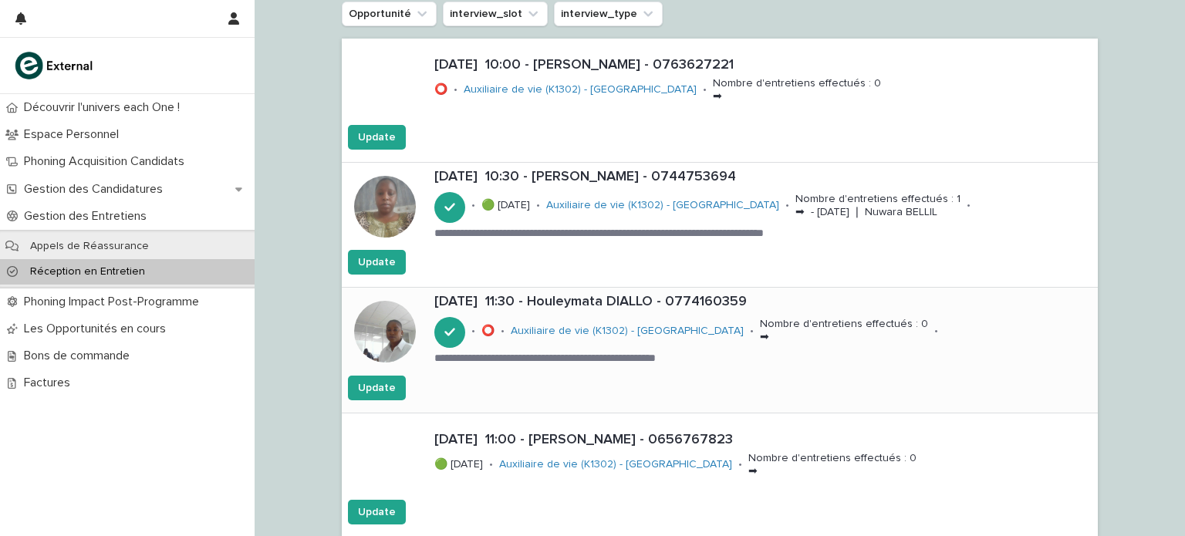
type input "****"
click at [665, 309] on p "[DATE] 11:30 - Houleymata DIALLO - 0774160359" at bounding box center [763, 302] width 658 height 17
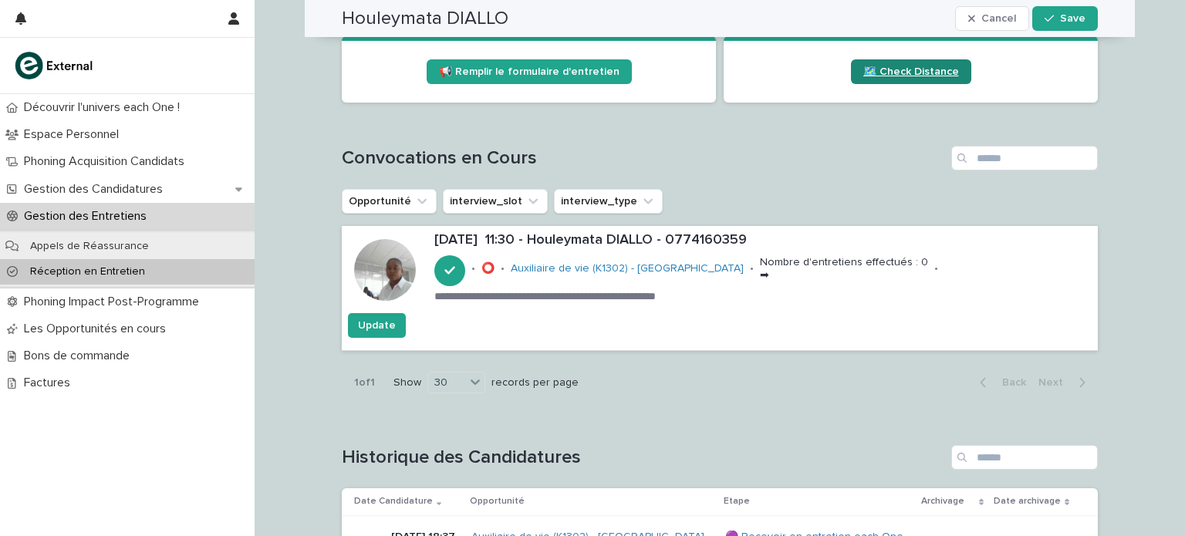
scroll to position [700, 0]
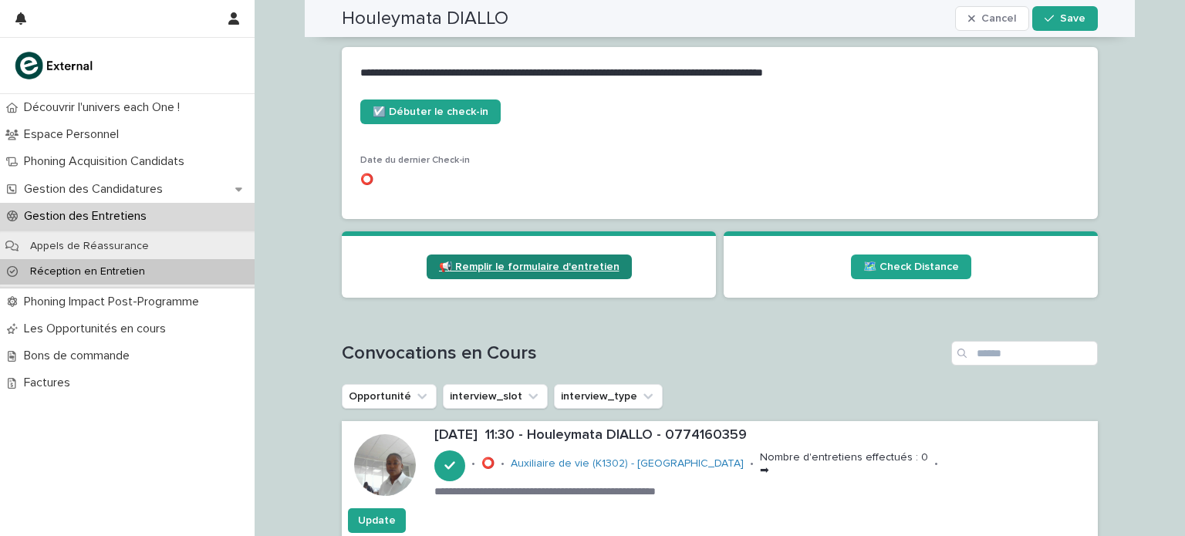
click at [548, 255] on link "📢 Remplir le formulaire d'entretien" at bounding box center [529, 267] width 205 height 25
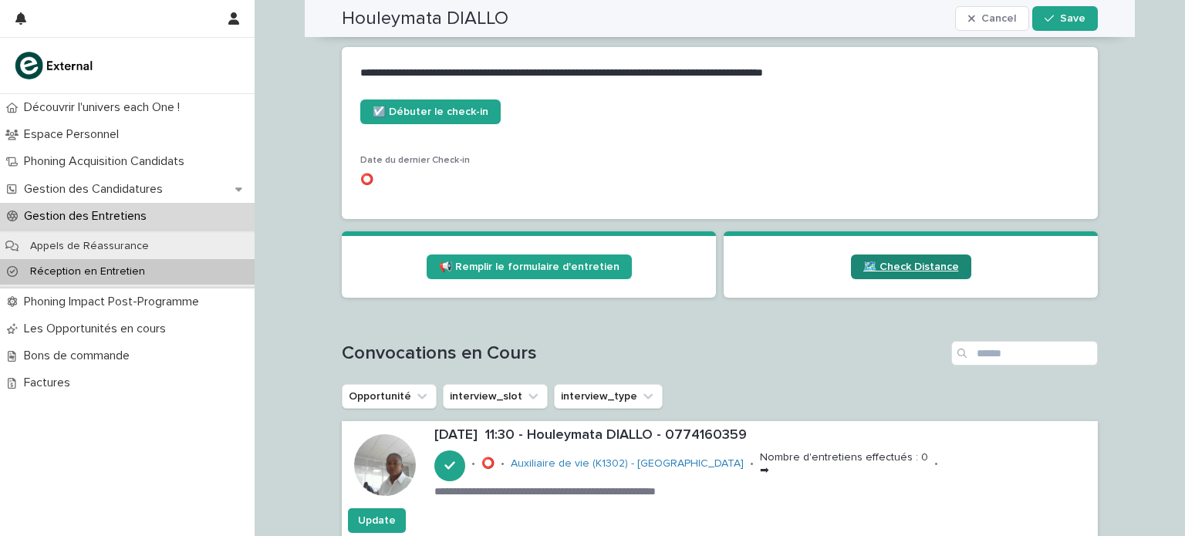
click at [900, 265] on span "🗺️ Check Distance" at bounding box center [912, 267] width 96 height 11
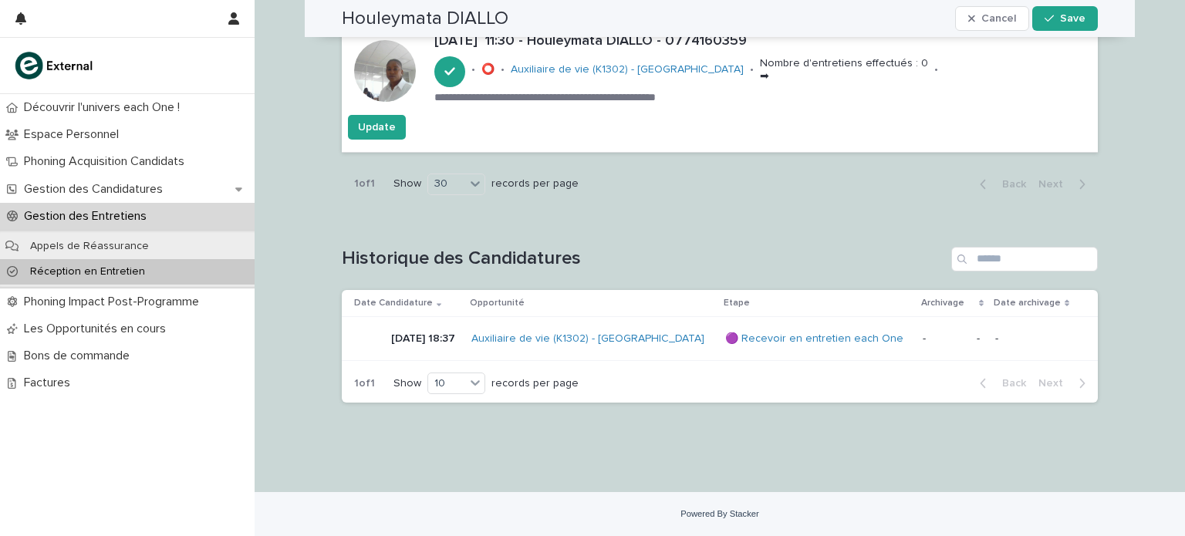
scroll to position [1075, 0]
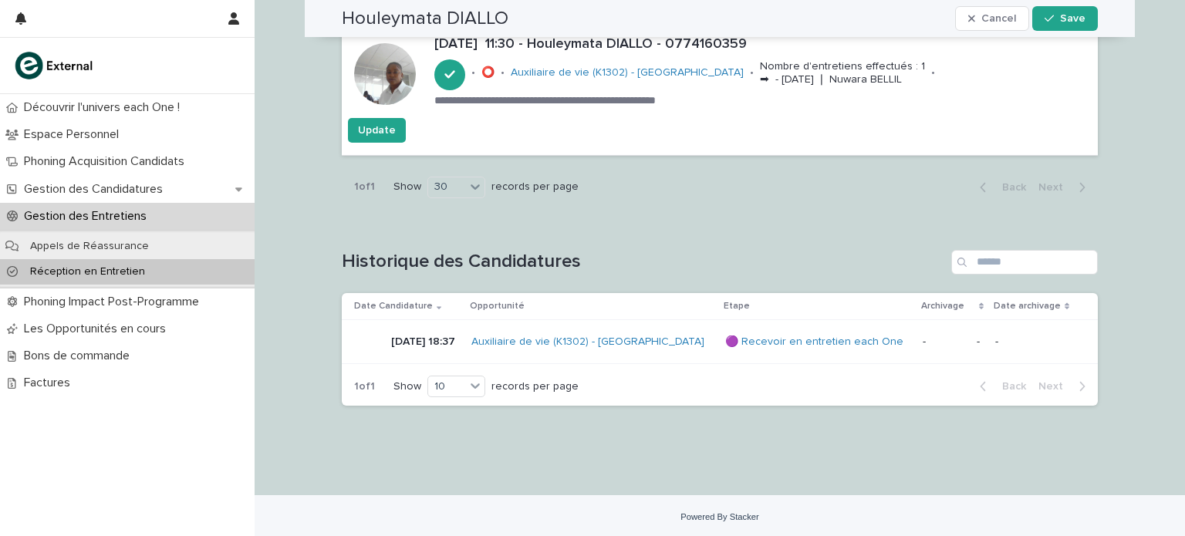
click at [126, 276] on p "Réception en Entretien" at bounding box center [88, 271] width 140 height 13
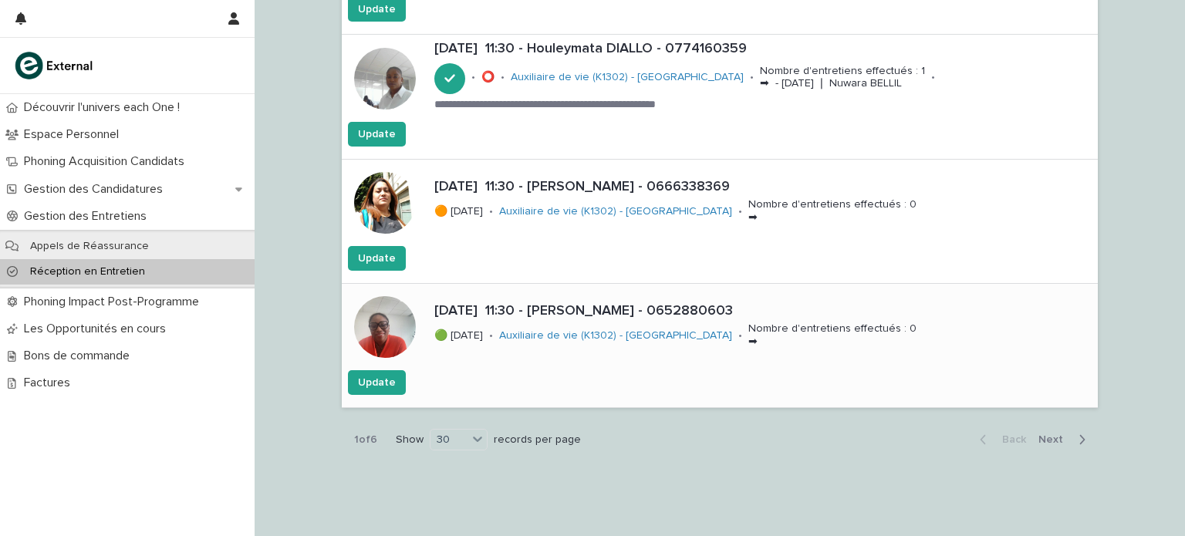
scroll to position [3549, 0]
click at [1039, 434] on span "Next" at bounding box center [1056, 439] width 34 height 11
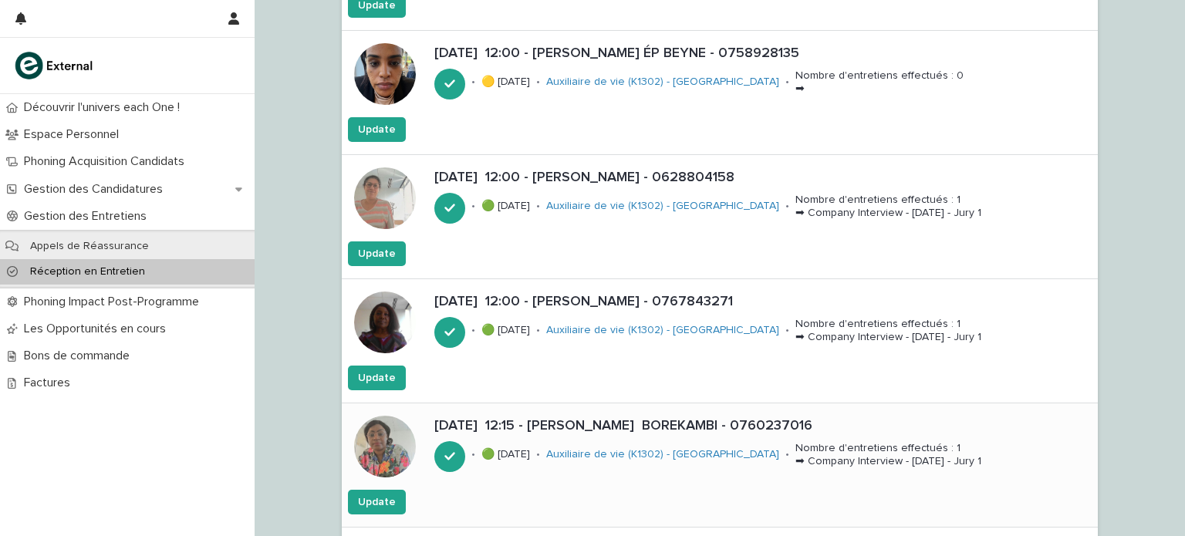
scroll to position [674, 0]
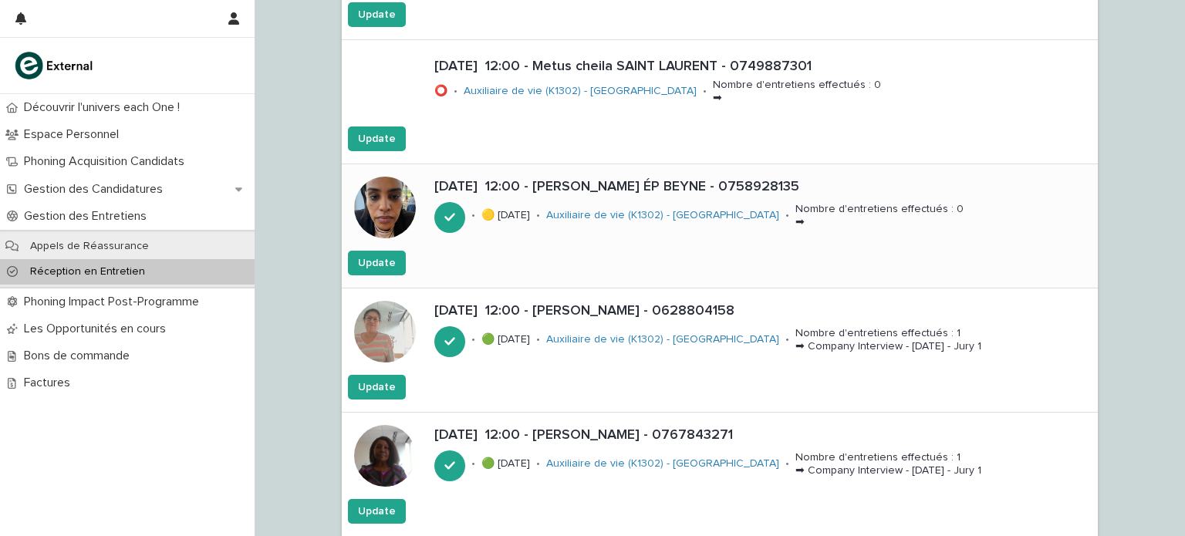
click at [658, 191] on p "[DATE] 12:00 - [PERSON_NAME] ÉP BEYNE - 0758928135" at bounding box center [763, 187] width 658 height 17
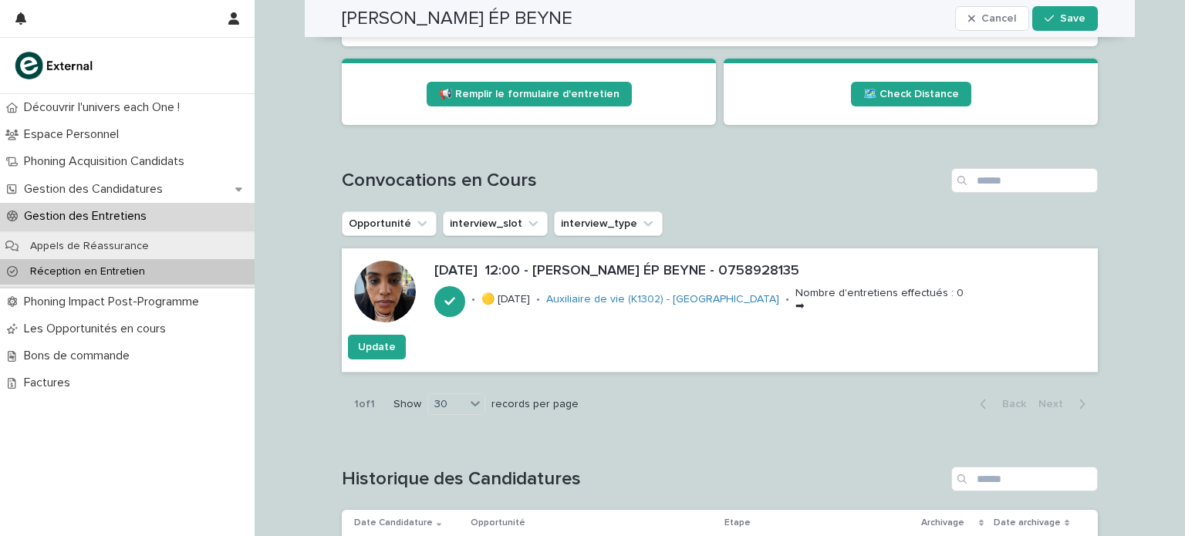
scroll to position [860, 0]
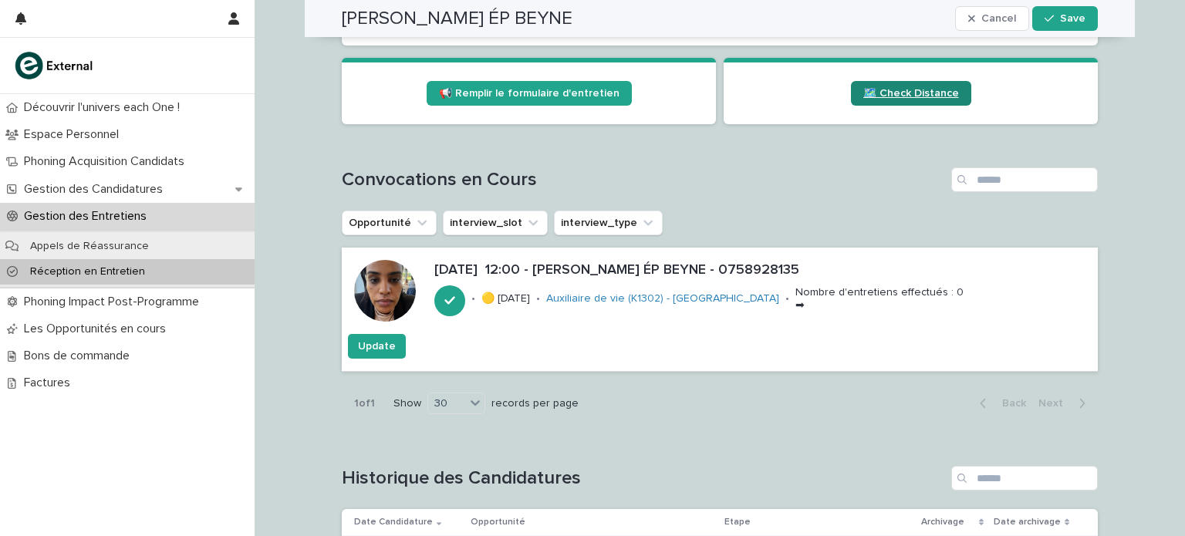
click at [928, 94] on span "🗺️ Check Distance" at bounding box center [912, 93] width 96 height 11
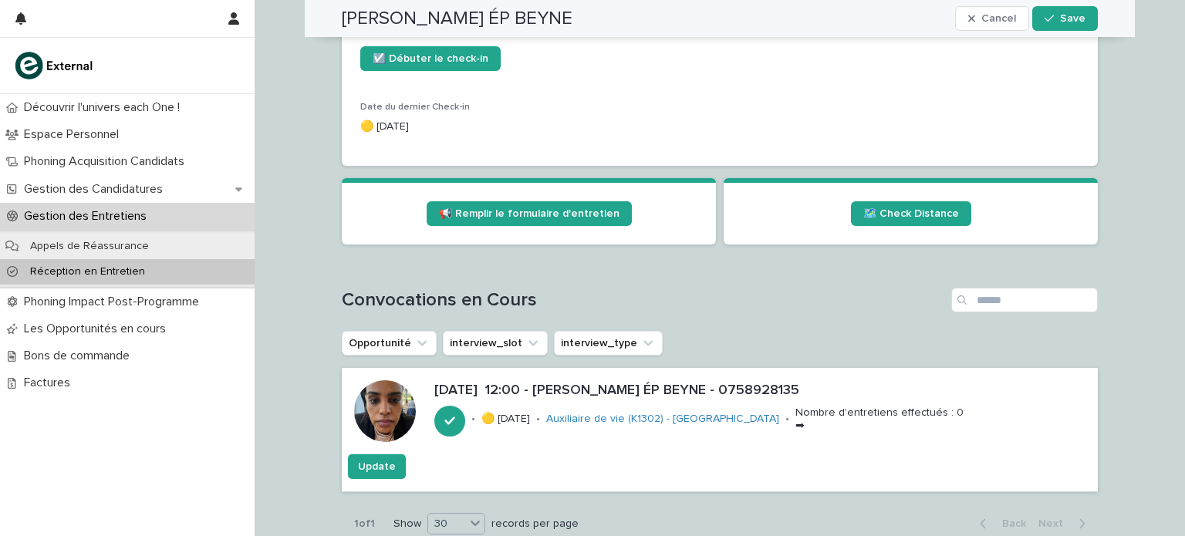
scroll to position [735, 0]
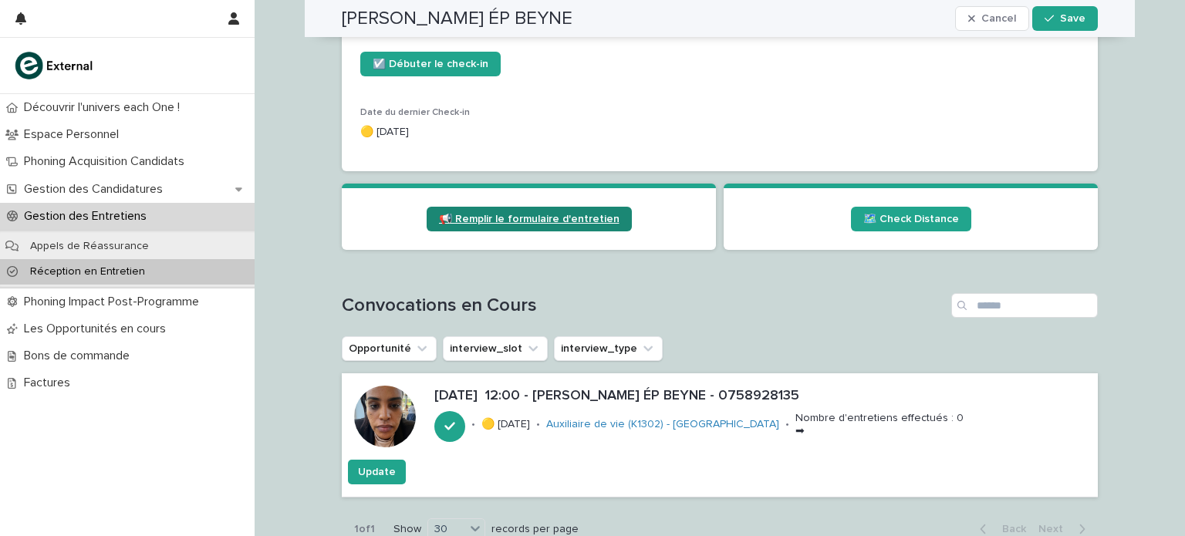
click at [546, 224] on link "📢 Remplir le formulaire d'entretien" at bounding box center [529, 219] width 205 height 25
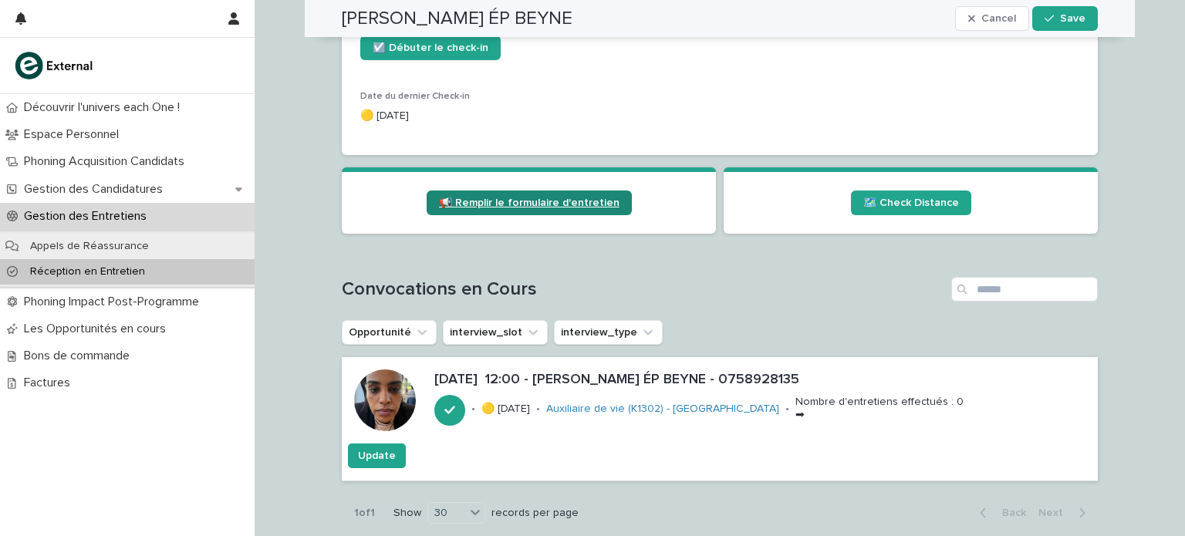
scroll to position [728, 0]
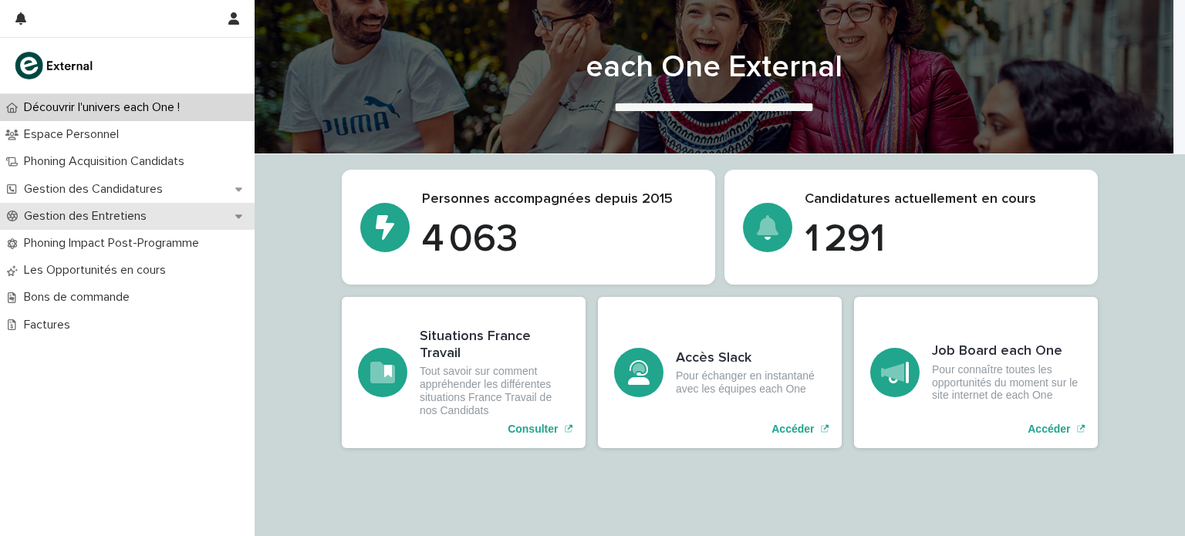
click at [144, 218] on p "Gestion des Entretiens" at bounding box center [88, 216] width 141 height 15
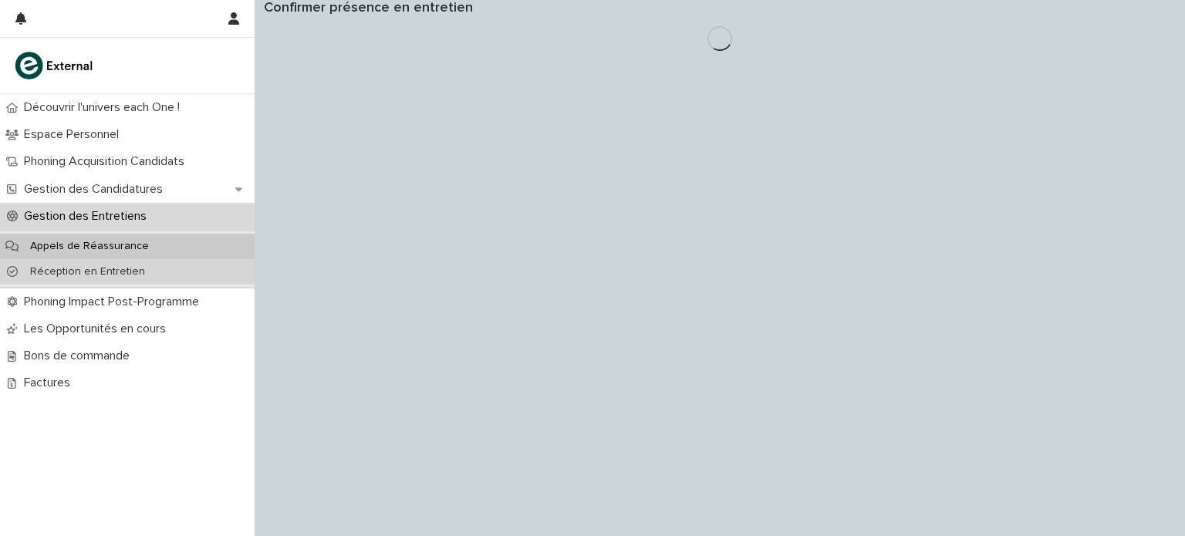
click at [114, 271] on p "Réception en Entretien" at bounding box center [88, 271] width 140 height 13
